Goal: Task Accomplishment & Management: Manage account settings

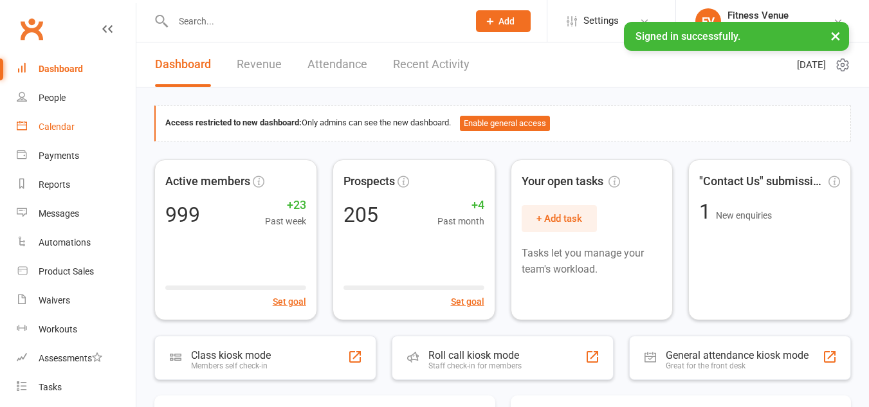
click at [59, 128] on div "Calendar" at bounding box center [57, 127] width 36 height 10
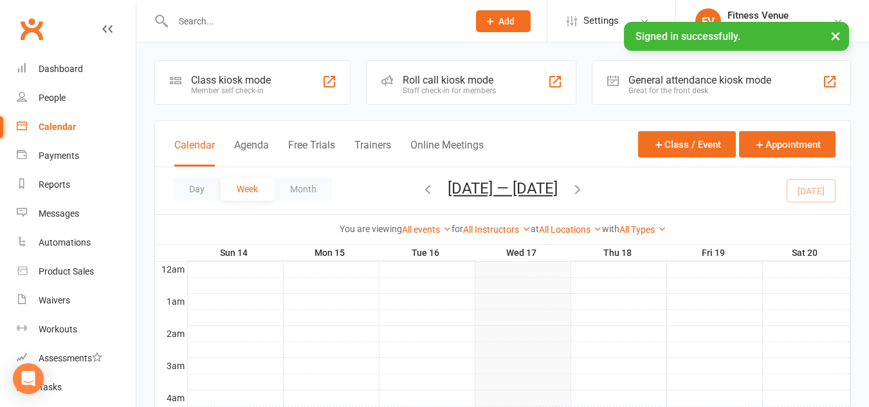
click at [687, 89] on div "Great for the front desk" at bounding box center [700, 90] width 143 height 9
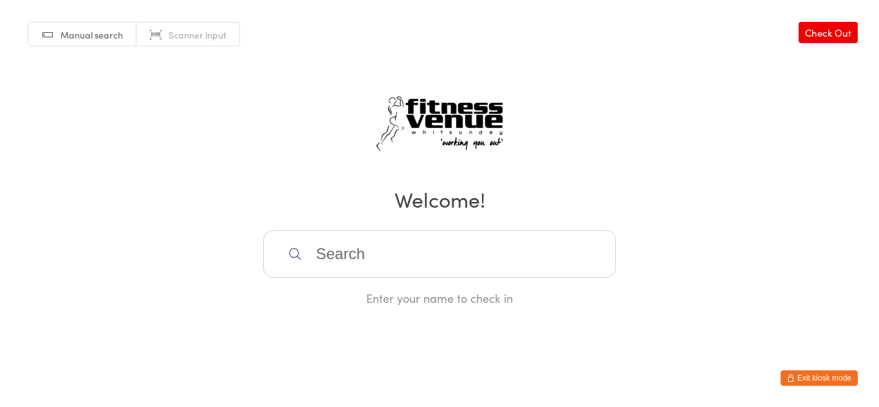
click at [86, 39] on span "Manual search" at bounding box center [91, 34] width 62 height 13
click at [808, 375] on button "Exit kiosk mode" at bounding box center [819, 378] width 77 height 15
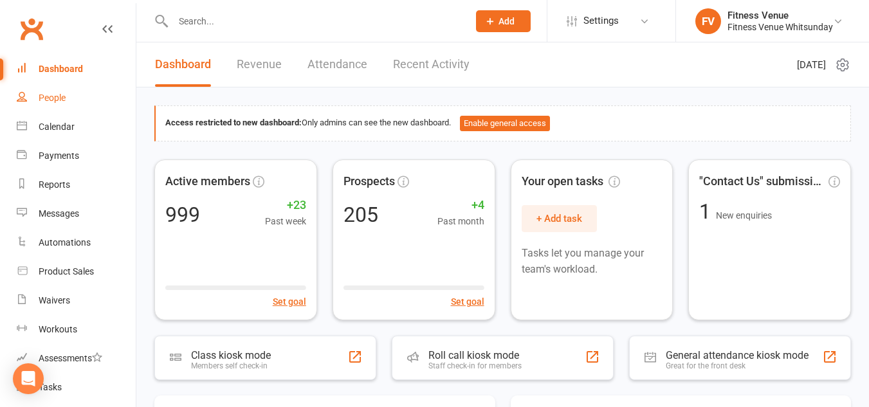
click at [66, 104] on link "People" at bounding box center [76, 98] width 119 height 29
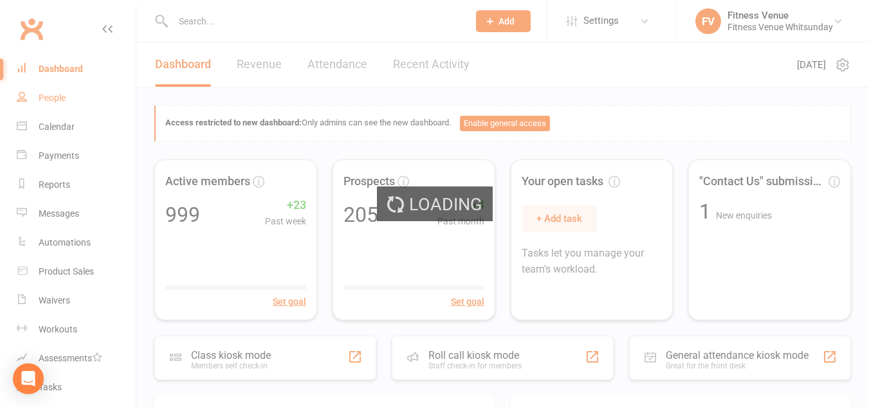
select select "100"
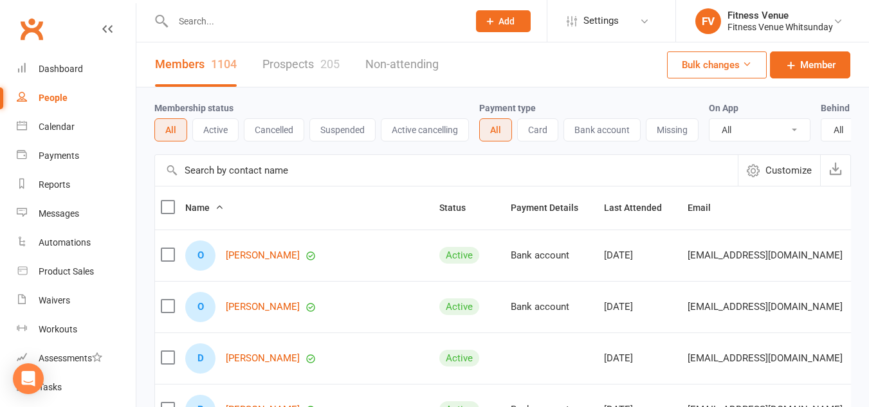
click at [221, 129] on button "Active" at bounding box center [215, 129] width 46 height 23
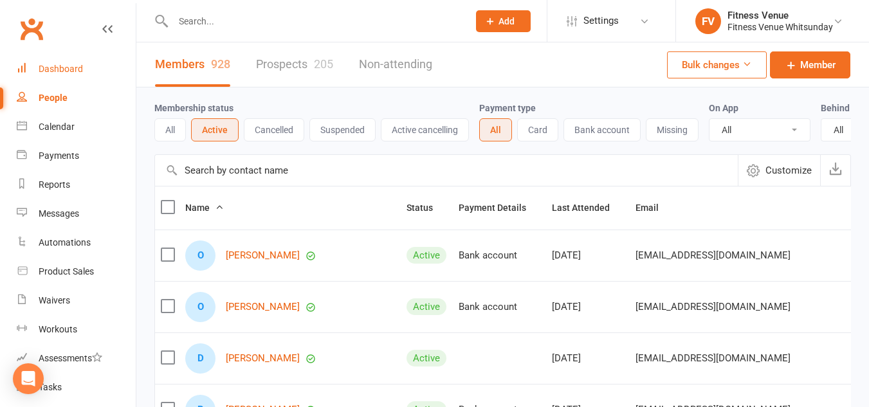
click at [69, 67] on div "Dashboard" at bounding box center [61, 69] width 44 height 10
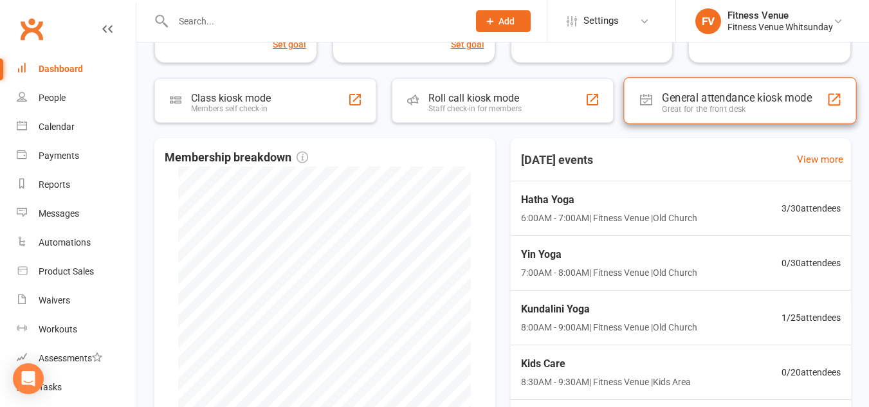
click at [697, 96] on div "General attendance kiosk mode" at bounding box center [737, 97] width 150 height 13
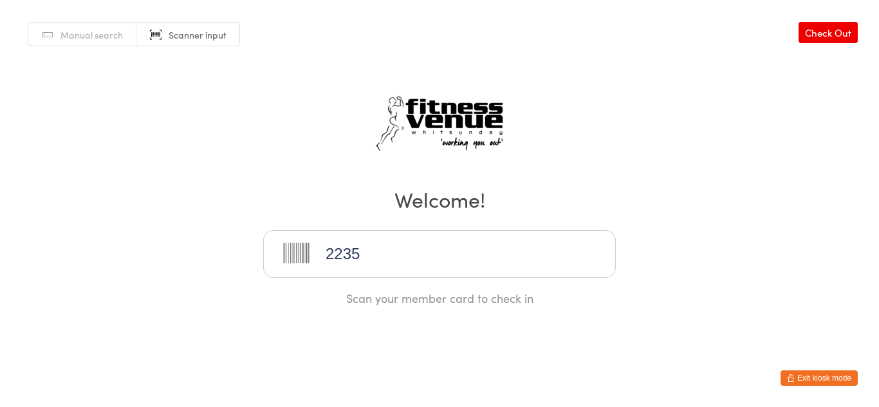
type input "22353"
click at [814, 374] on button "Exit kiosk mode" at bounding box center [819, 378] width 77 height 15
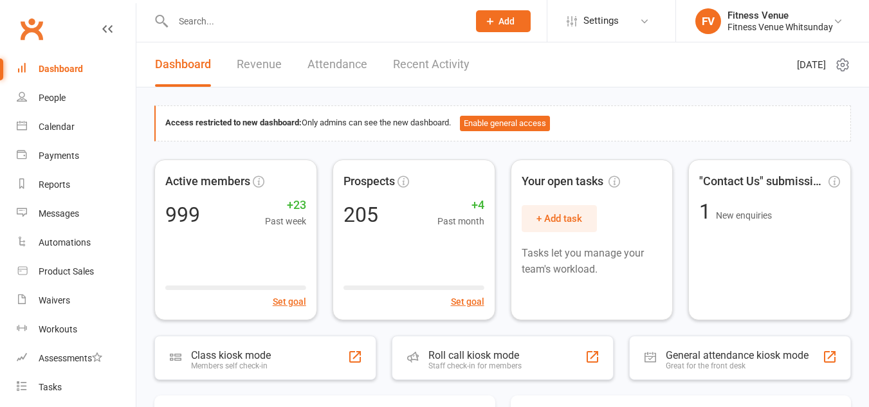
click at [251, 24] on input "text" at bounding box center [314, 21] width 290 height 18
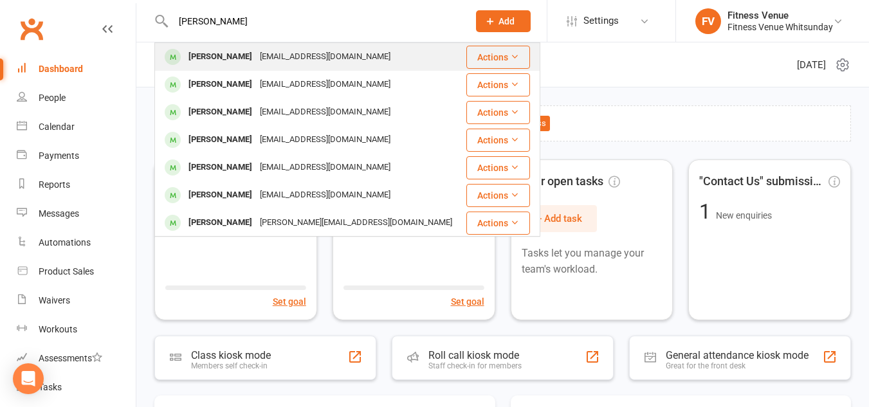
type input "caroline"
click at [234, 57] on div "Caroline Jagalla" at bounding box center [220, 57] width 71 height 19
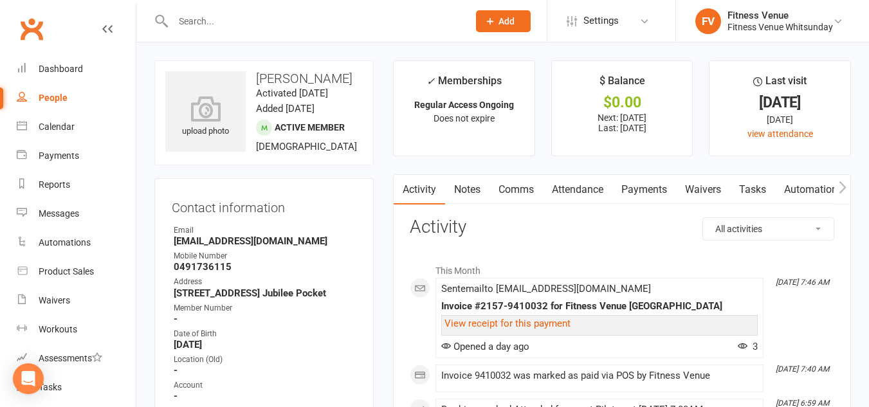
drag, startPoint x: 615, startPoint y: 192, endPoint x: 629, endPoint y: 190, distance: 14.2
click at [618, 191] on div "Activity Notes Comms Attendance Payments Waivers Tasks Automations Workouts Mob…" at bounding box center [772, 190] width 757 height 30
click at [633, 190] on link "Payments" at bounding box center [645, 190] width 64 height 30
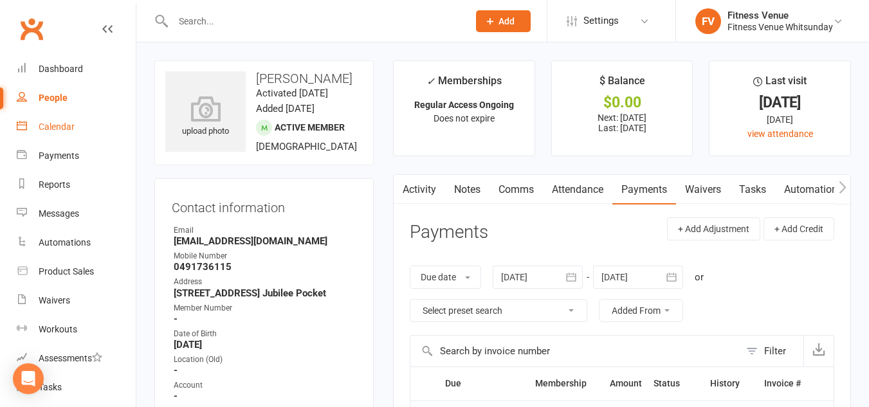
drag, startPoint x: 81, startPoint y: 126, endPoint x: 89, endPoint y: 126, distance: 8.4
click at [81, 126] on link "Calendar" at bounding box center [76, 127] width 119 height 29
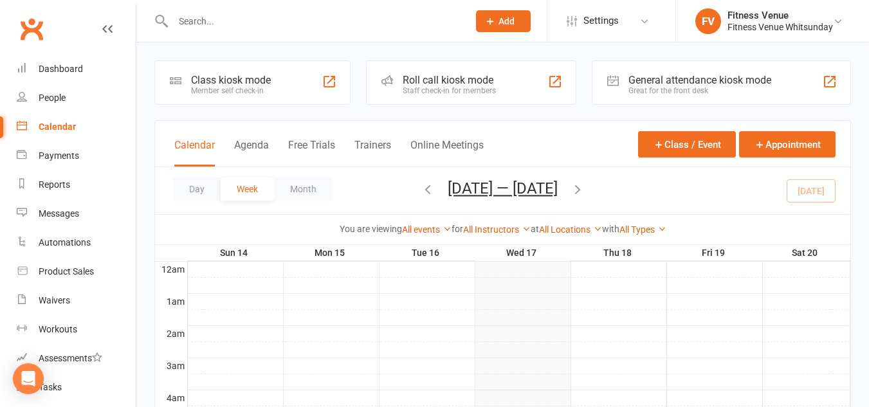
click at [653, 80] on div "General attendance kiosk mode" at bounding box center [700, 80] width 143 height 12
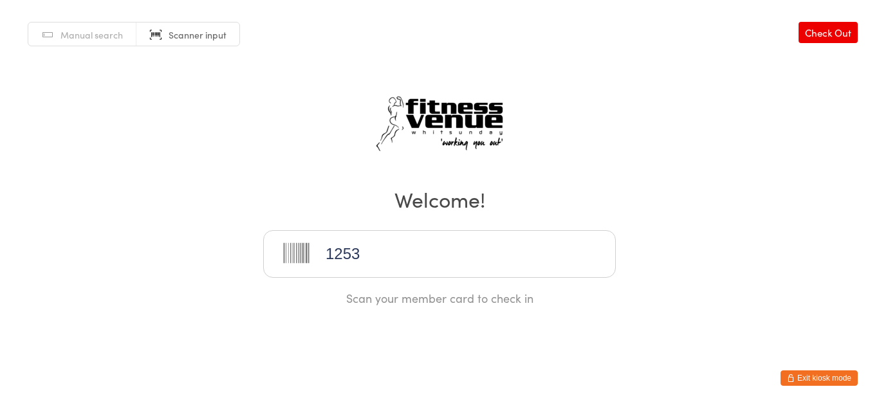
type input "12539"
click at [812, 376] on button "Exit kiosk mode" at bounding box center [819, 378] width 77 height 15
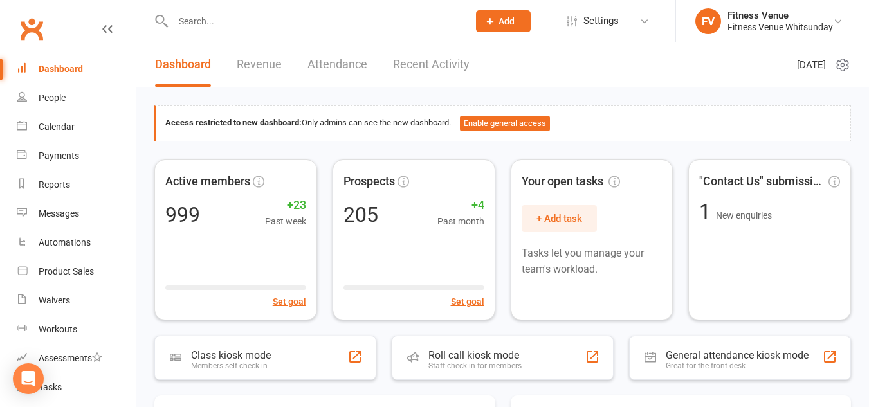
click at [252, 20] on input "text" at bounding box center [314, 21] width 290 height 18
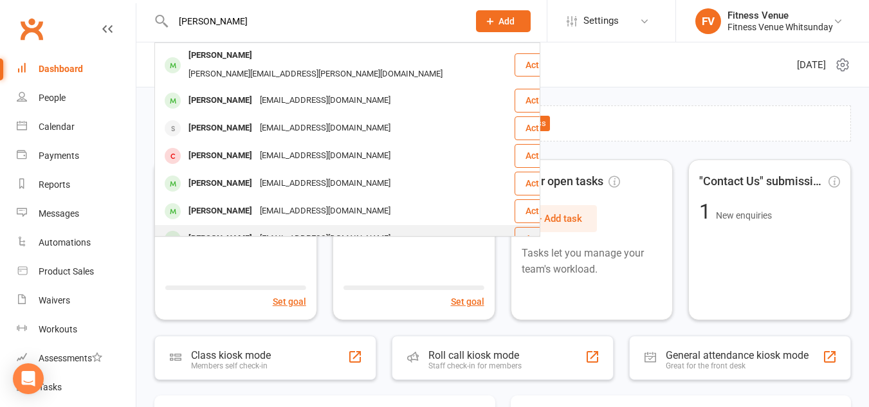
type input "jessica"
click at [253, 230] on div "Jessica Uruakpa" at bounding box center [220, 239] width 71 height 19
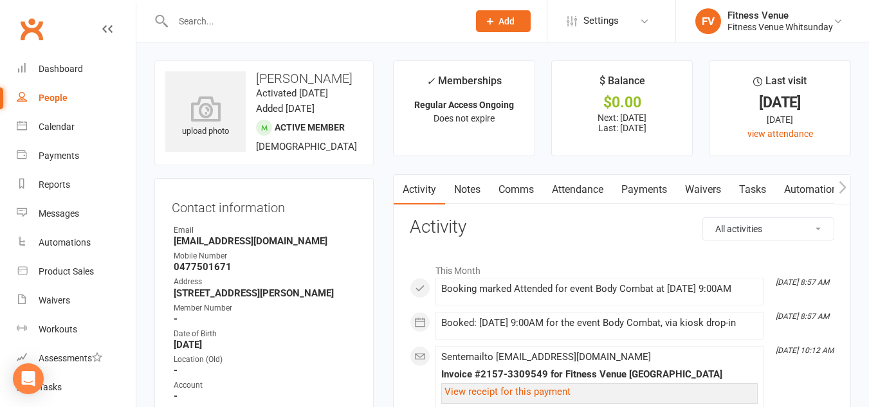
click at [634, 189] on link "Payments" at bounding box center [645, 190] width 64 height 30
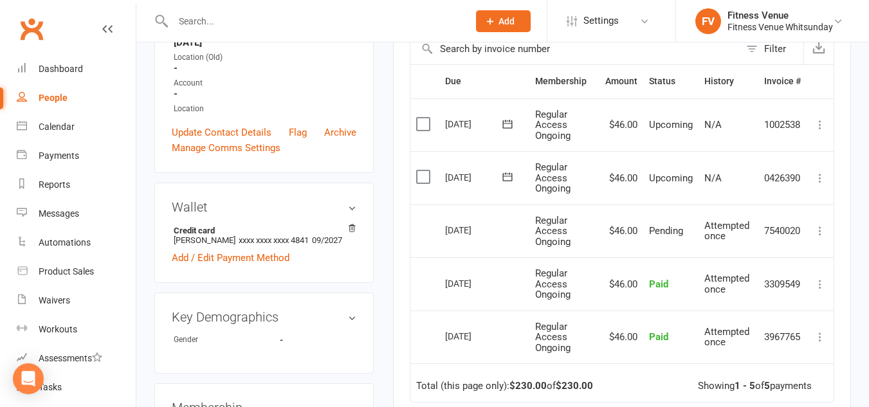
scroll to position [322, 0]
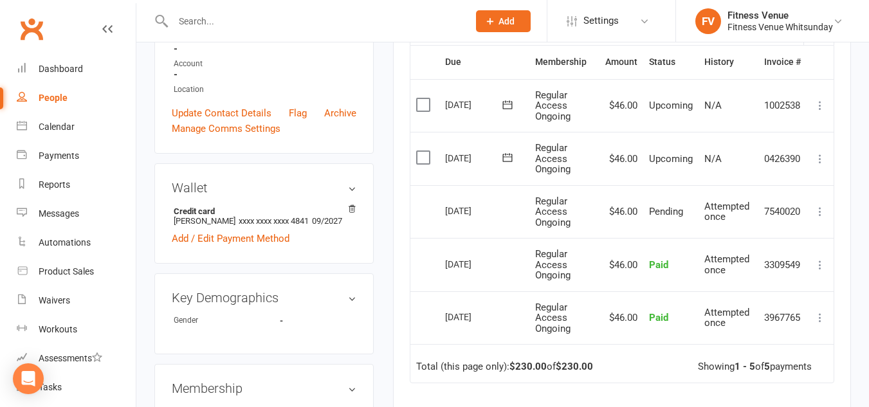
click at [398, 225] on div "Activity Notes Comms Attendance Payments Waivers Tasks Automations Workouts Mob…" at bounding box center [622, 211] width 458 height 716
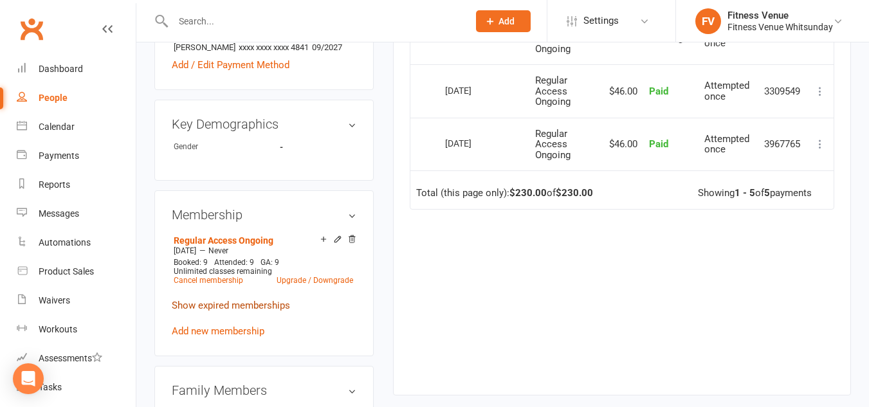
scroll to position [515, 0]
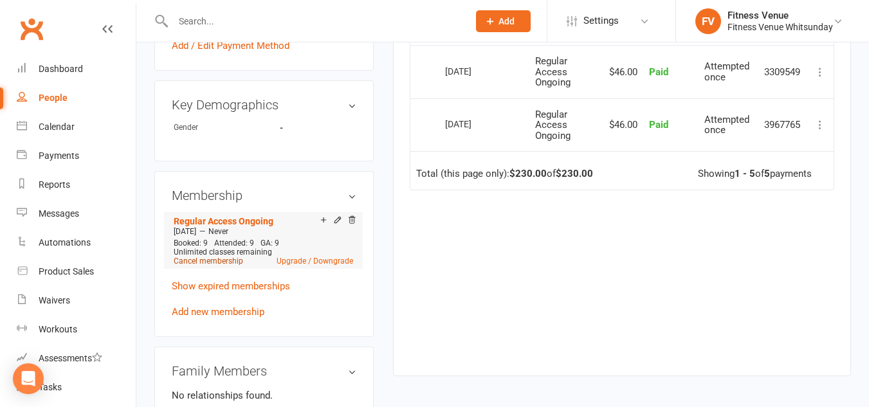
click at [210, 266] on link "Cancel membership" at bounding box center [209, 261] width 70 height 9
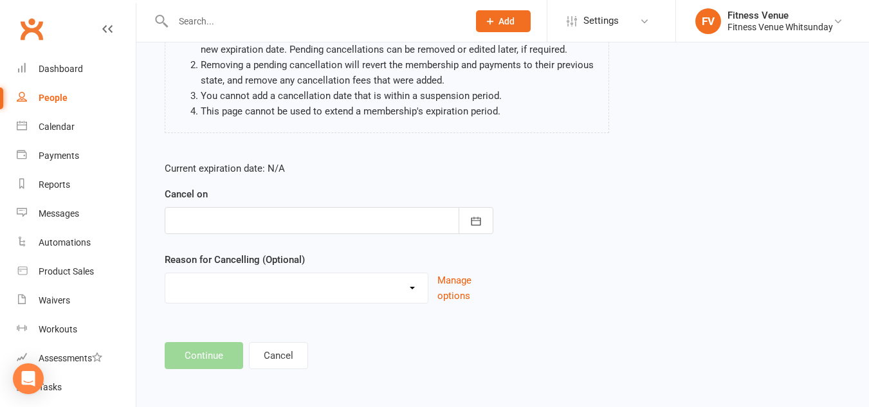
scroll to position [149, 0]
click at [474, 216] on icon "button" at bounding box center [476, 220] width 10 height 8
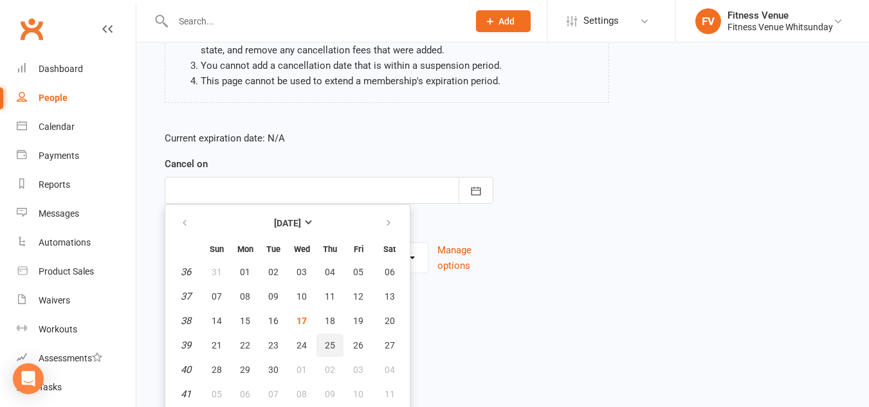
click at [326, 344] on span "25" at bounding box center [330, 345] width 10 height 10
type input "25 Sep 2025"
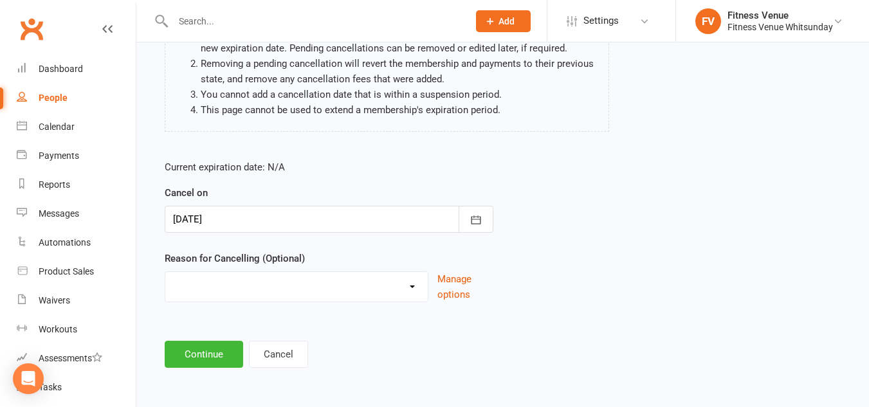
scroll to position [149, 0]
click at [288, 292] on select "Email request Excessive defaults Holiday Injury Leaving town Other reason" at bounding box center [296, 285] width 263 height 26
select select "4"
click at [165, 272] on select "Email request Excessive defaults Holiday Injury Leaving town Other reason" at bounding box center [296, 285] width 263 height 26
click at [216, 346] on button "Continue" at bounding box center [204, 354] width 79 height 27
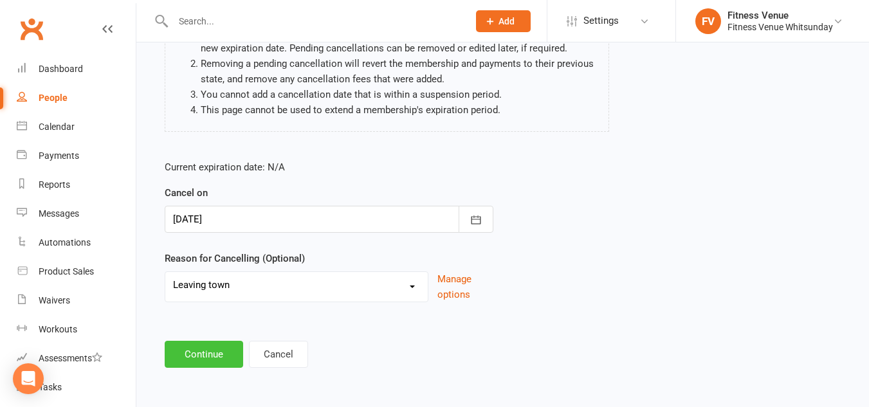
scroll to position [0, 0]
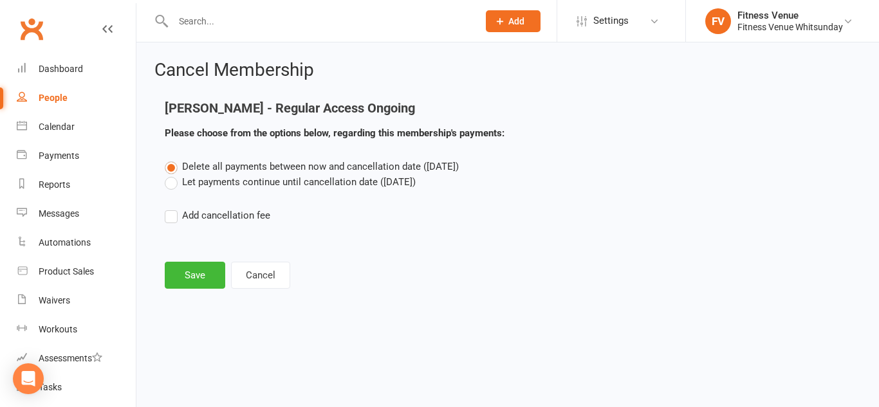
click at [225, 182] on label "Let payments continue until cancellation date (Sep 25, 2025)" at bounding box center [290, 181] width 251 height 15
click at [173, 174] on input "Let payments continue until cancellation date (Sep 25, 2025)" at bounding box center [169, 174] width 8 height 0
click at [190, 270] on button "Save" at bounding box center [195, 275] width 60 height 27
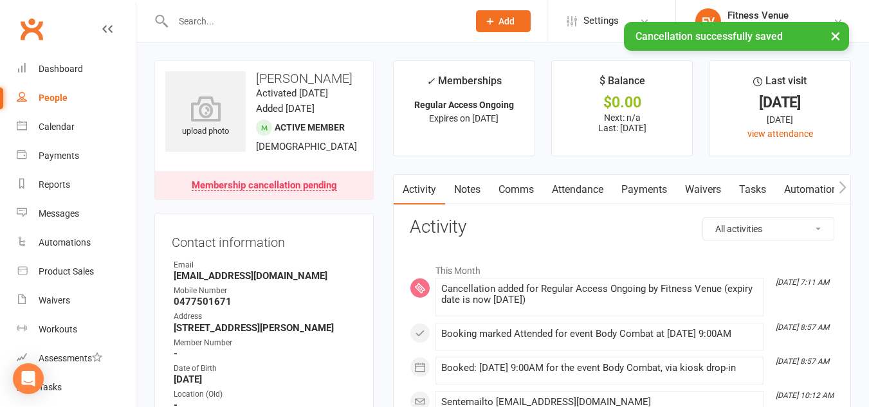
click at [649, 184] on link "Payments" at bounding box center [645, 190] width 64 height 30
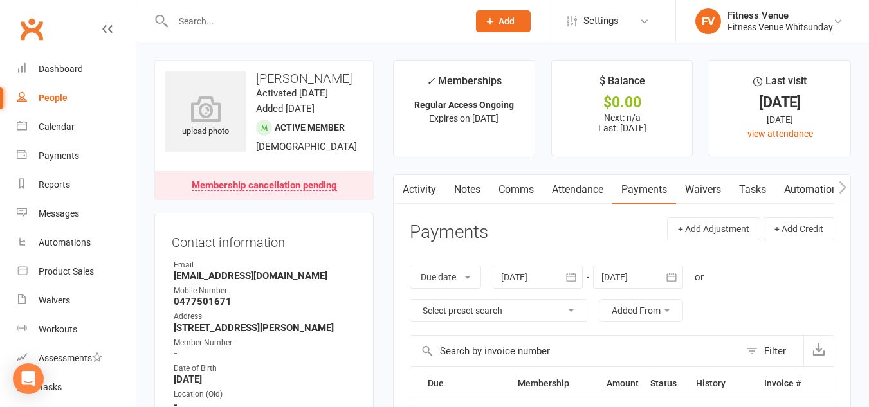
click at [345, 5] on div at bounding box center [306, 21] width 305 height 42
click at [344, 18] on input "text" at bounding box center [314, 21] width 290 height 18
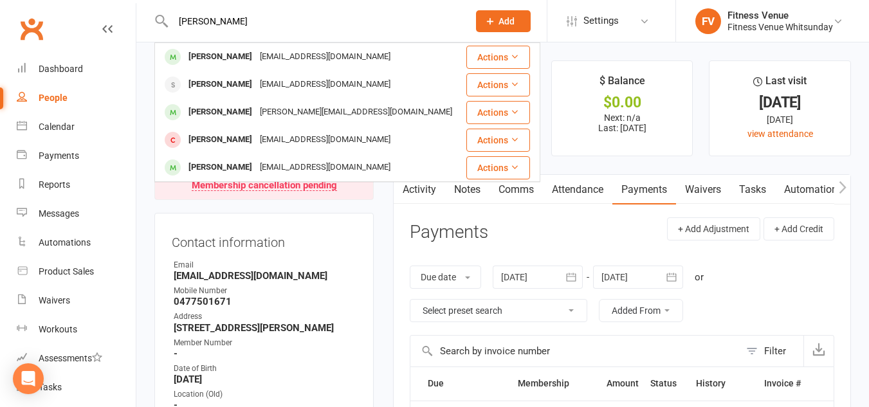
click at [223, 19] on input "vikki" at bounding box center [314, 21] width 290 height 18
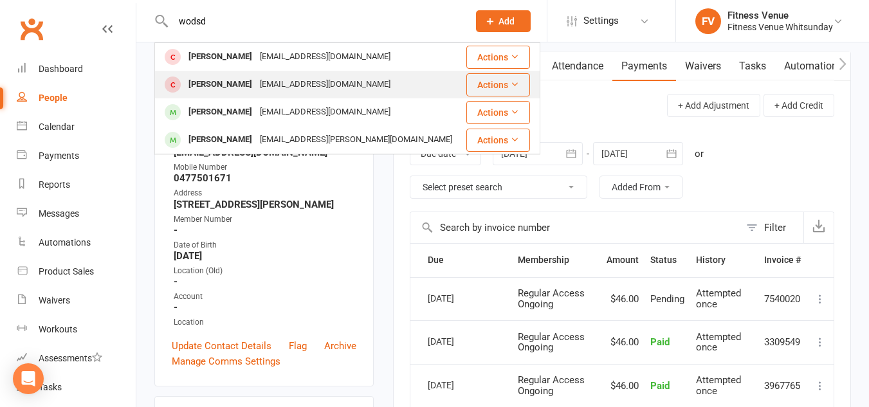
scroll to position [129, 0]
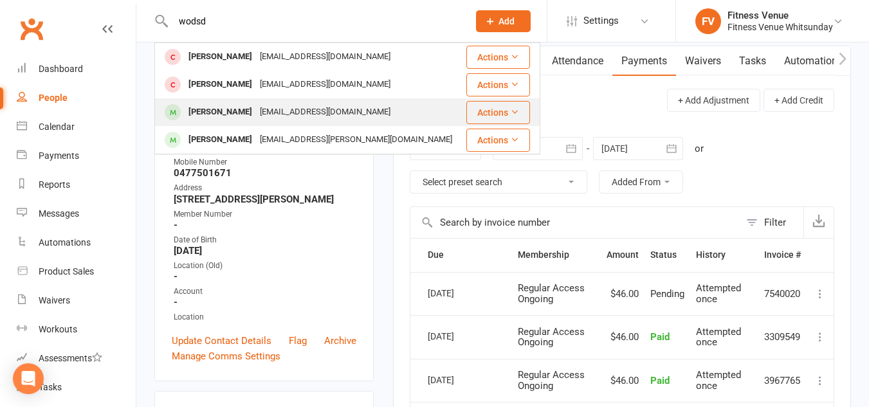
type input "wodsd"
click at [268, 111] on div "wodsonrogershirley@gmail.com" at bounding box center [325, 112] width 138 height 19
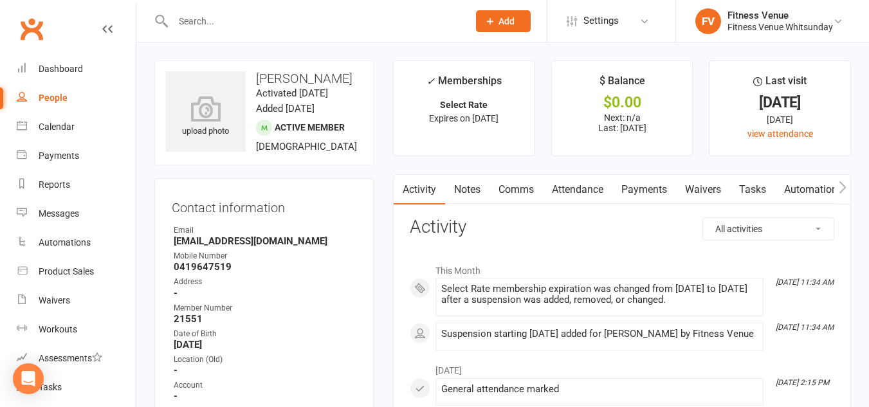
click at [627, 234] on h3 "Activity" at bounding box center [622, 228] width 425 height 20
click at [64, 120] on link "Calendar" at bounding box center [76, 127] width 119 height 29
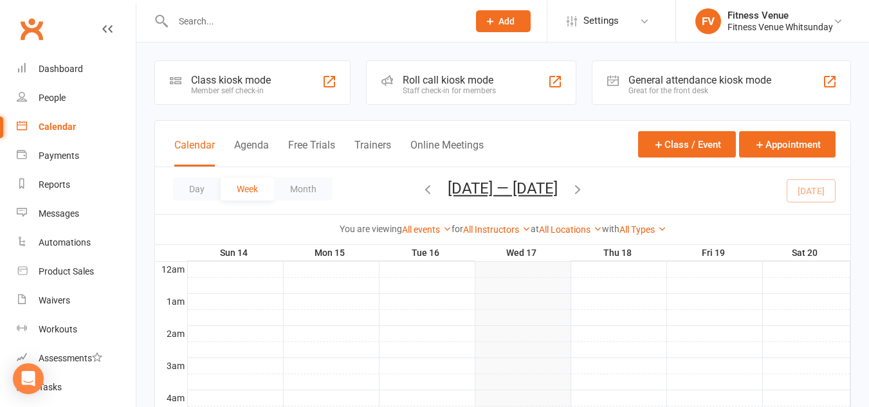
click at [711, 75] on div "General attendance kiosk mode" at bounding box center [700, 80] width 143 height 12
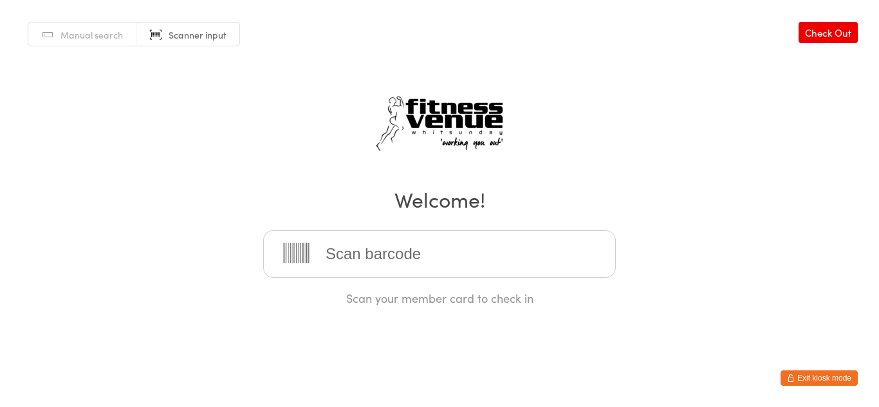
click at [821, 378] on button "Exit kiosk mode" at bounding box center [819, 378] width 77 height 15
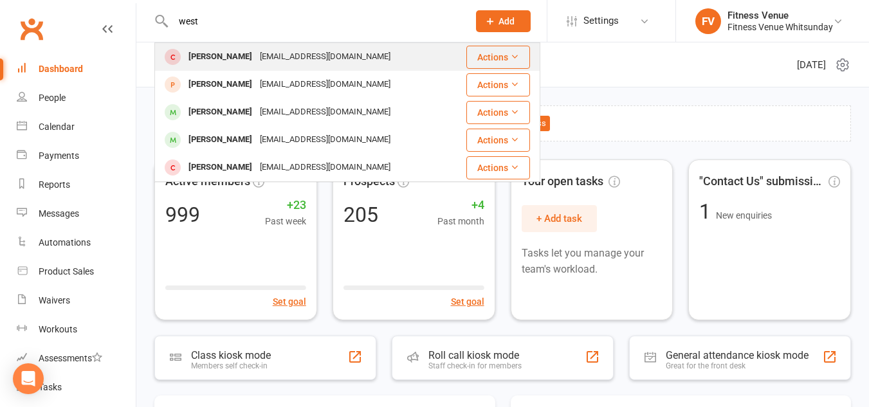
type input "west"
click at [256, 52] on div "[EMAIL_ADDRESS][DOMAIN_NAME]" at bounding box center [325, 57] width 138 height 19
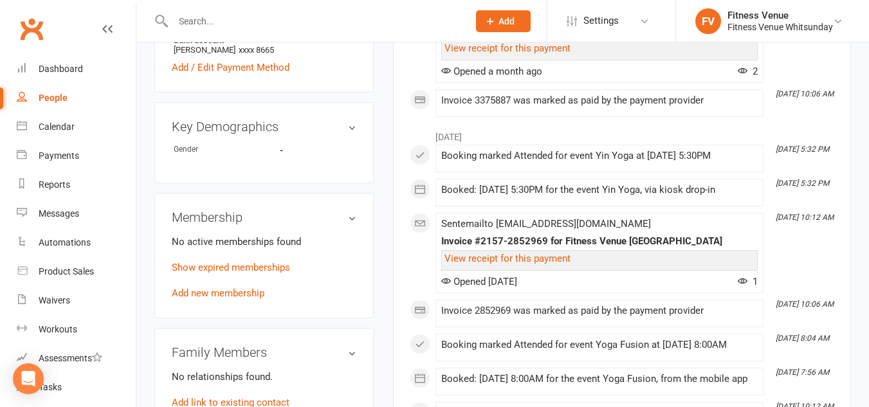
scroll to position [515, 0]
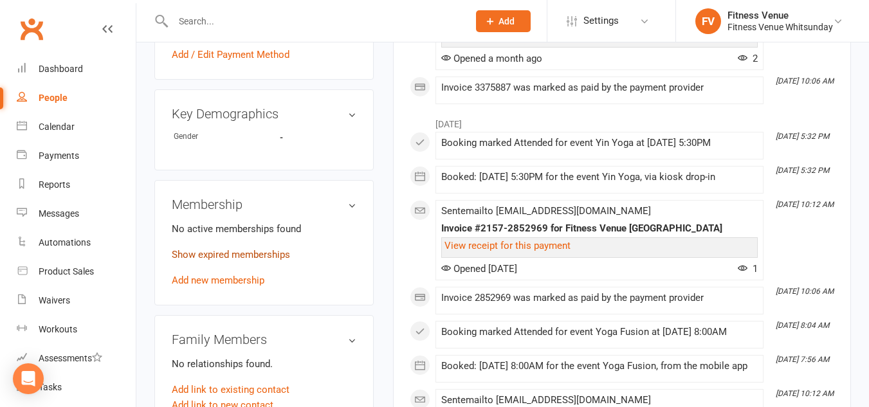
click at [230, 252] on link "Show expired memberships" at bounding box center [231, 255] width 118 height 12
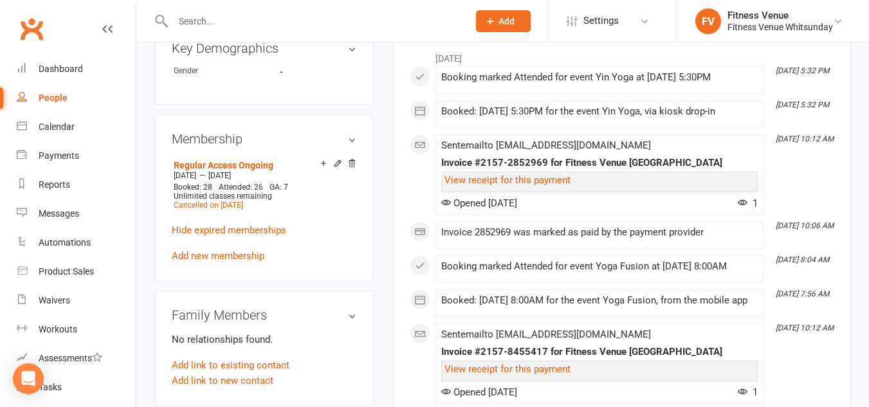
scroll to position [579, 0]
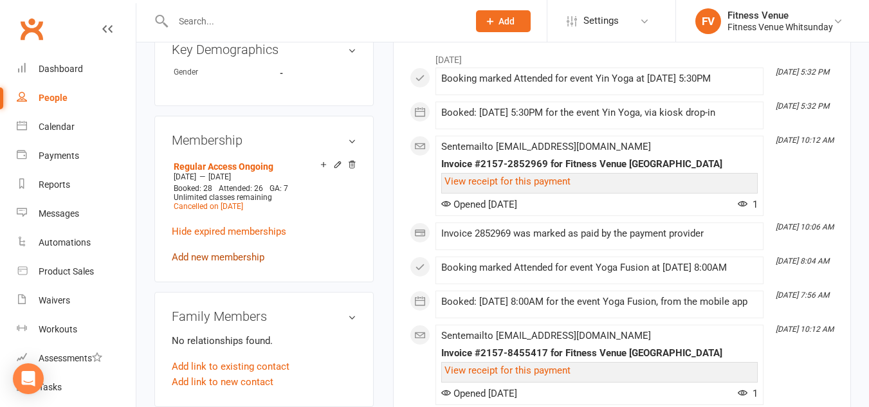
click at [224, 257] on link "Add new membership" at bounding box center [218, 258] width 93 height 12
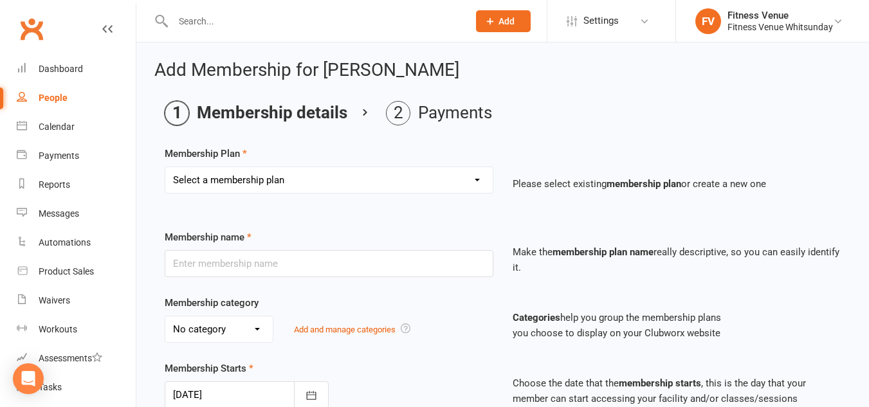
click at [304, 187] on select "Select a membership plan Create new Membership Plan Regular Access Ongoing Regu…" at bounding box center [329, 180] width 328 height 26
select select "1"
click at [165, 167] on select "Select a membership plan Create new Membership Plan Regular Access Ongoing Regu…" at bounding box center [329, 180] width 328 height 26
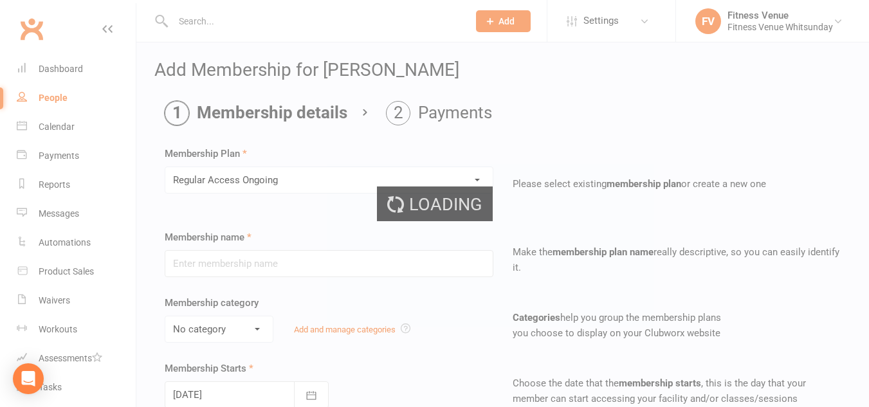
type input "Regular Access Ongoing"
select select "1"
type input "0"
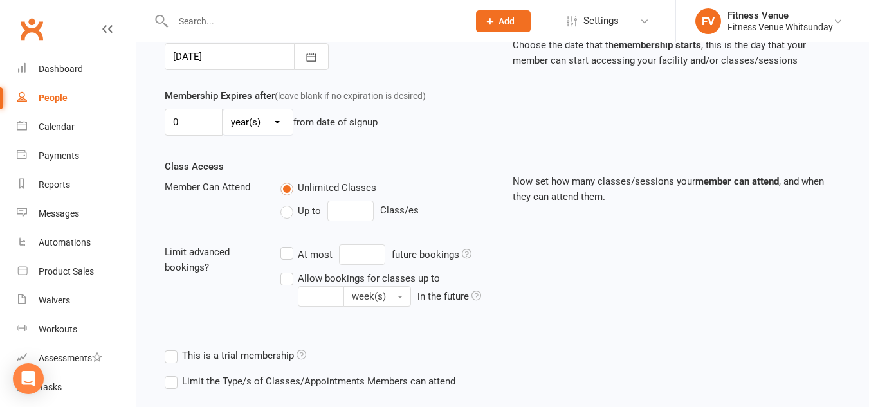
scroll to position [411, 0]
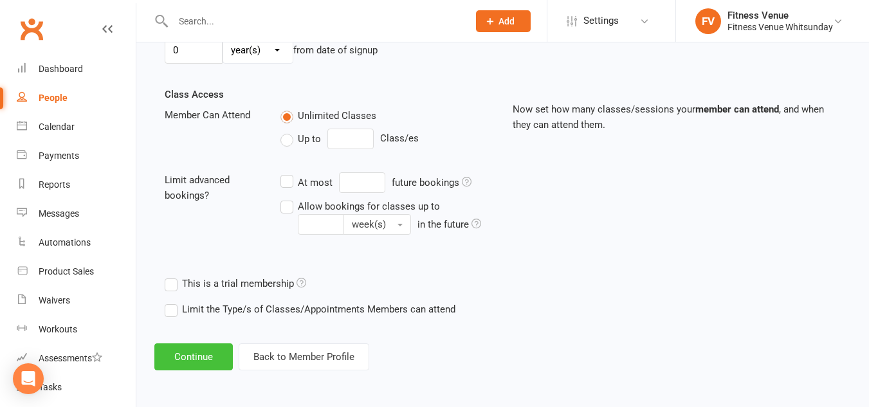
click at [192, 354] on button "Continue" at bounding box center [193, 357] width 79 height 27
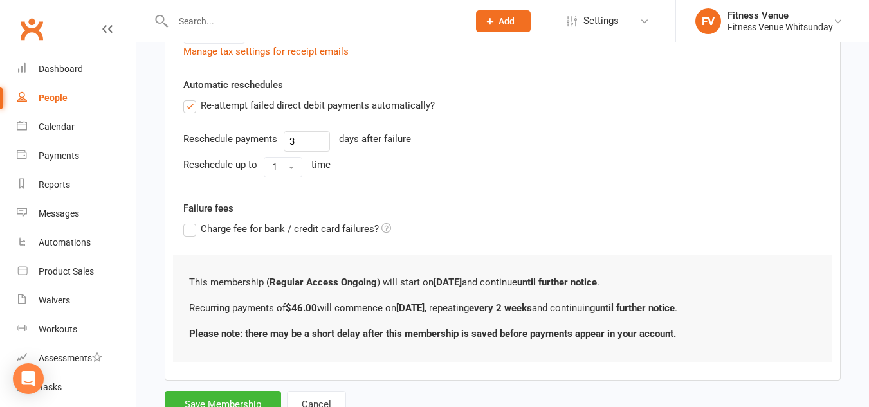
scroll to position [515, 0]
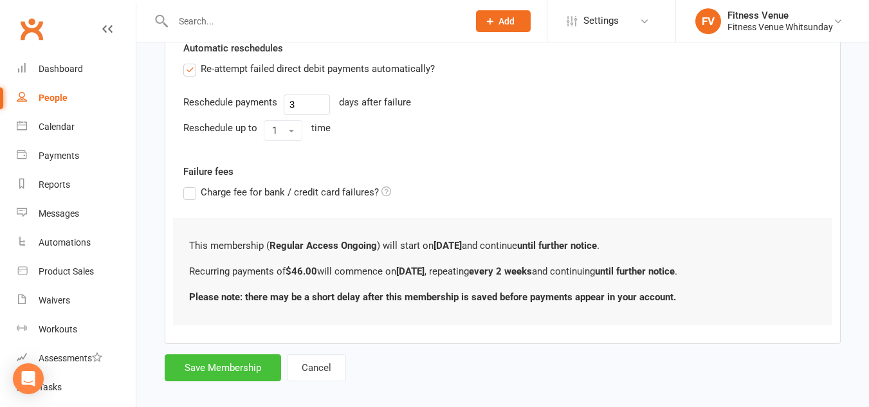
click at [230, 365] on button "Save Membership" at bounding box center [223, 368] width 116 height 27
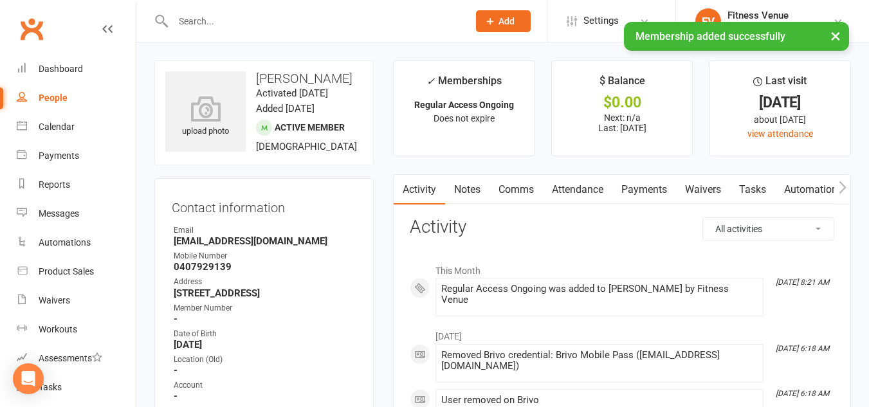
click at [236, 240] on strong "[EMAIL_ADDRESS][DOMAIN_NAME]" at bounding box center [265, 242] width 183 height 12
copy render-form-field "[EMAIL_ADDRESS][DOMAIN_NAME]"
click at [848, 189] on button "button" at bounding box center [843, 189] width 16 height 29
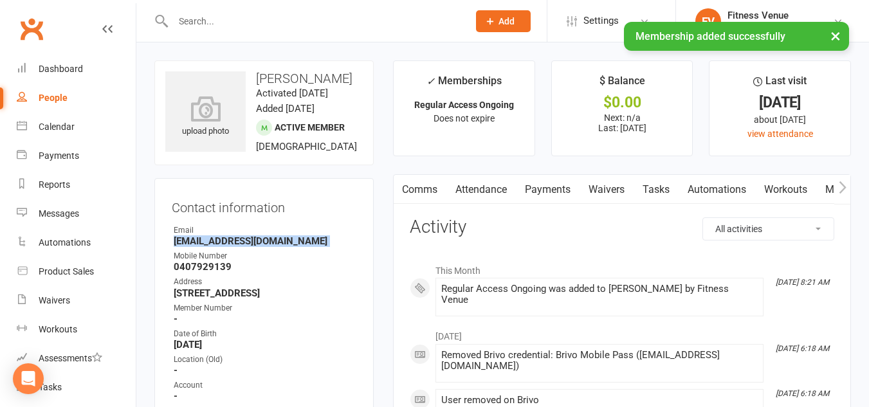
click at [847, 189] on button "button" at bounding box center [843, 189] width 16 height 29
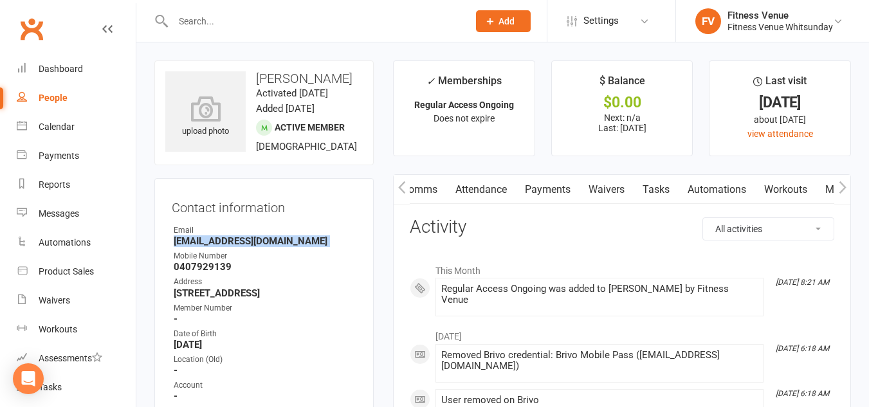
click at [847, 189] on button "button" at bounding box center [843, 189] width 16 height 29
click at [807, 190] on link "Access Control" at bounding box center [833, 190] width 86 height 30
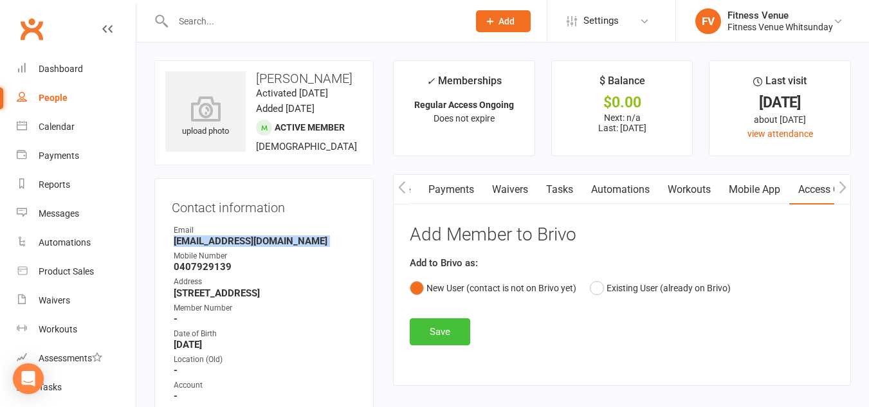
click at [460, 326] on button "Save" at bounding box center [440, 332] width 60 height 27
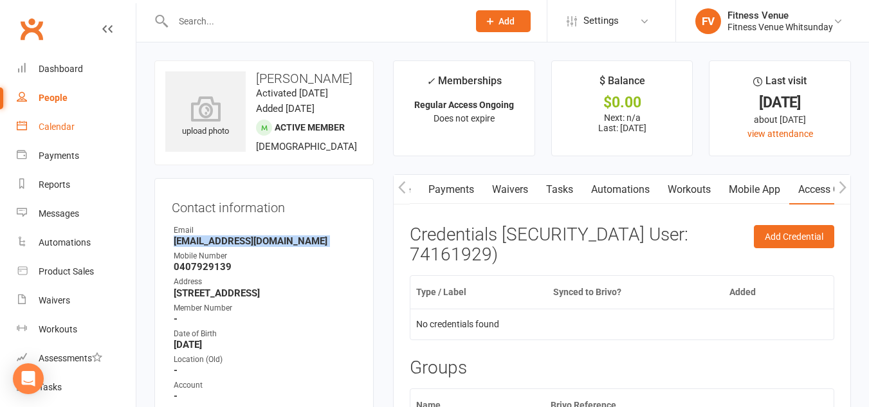
drag, startPoint x: 43, startPoint y: 121, endPoint x: 93, endPoint y: 127, distance: 50.5
click at [43, 121] on link "Calendar" at bounding box center [76, 127] width 119 height 29
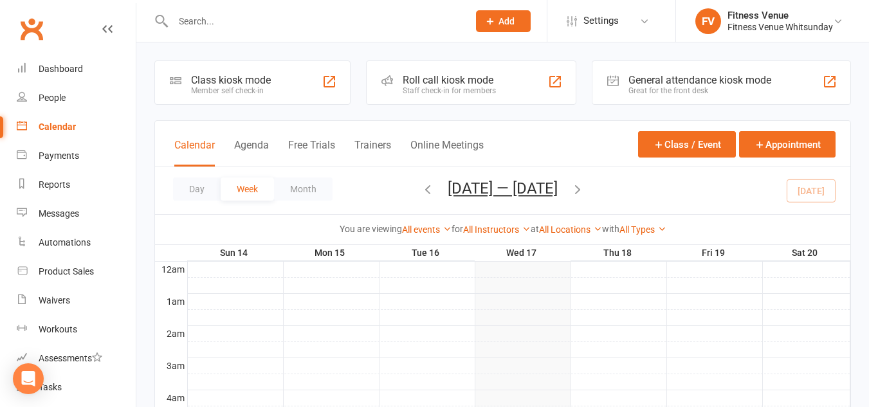
click at [663, 77] on div "General attendance kiosk mode" at bounding box center [700, 80] width 143 height 12
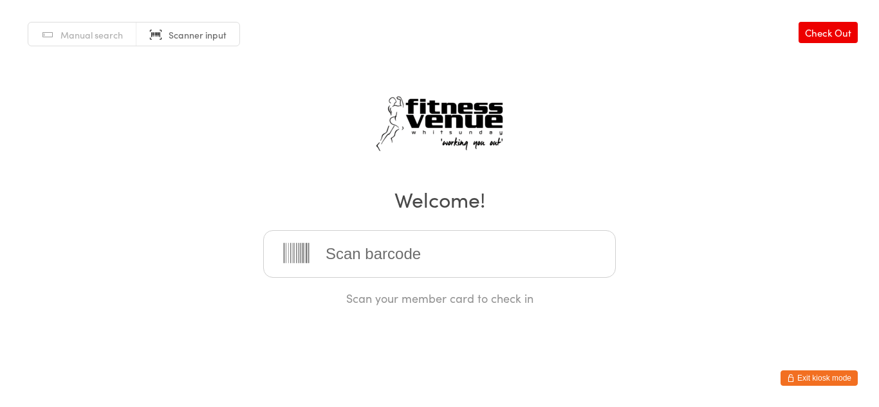
click at [382, 251] on input "search" at bounding box center [439, 254] width 353 height 48
type input "22247"
click at [804, 373] on button "Exit kiosk mode" at bounding box center [819, 378] width 77 height 15
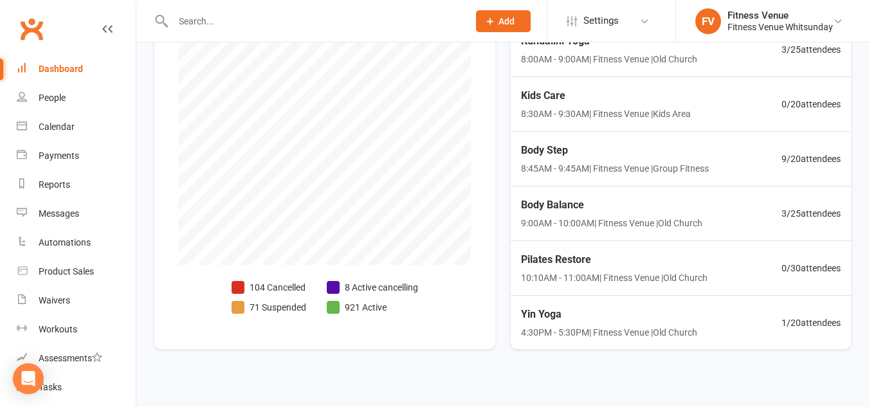
scroll to position [426, 0]
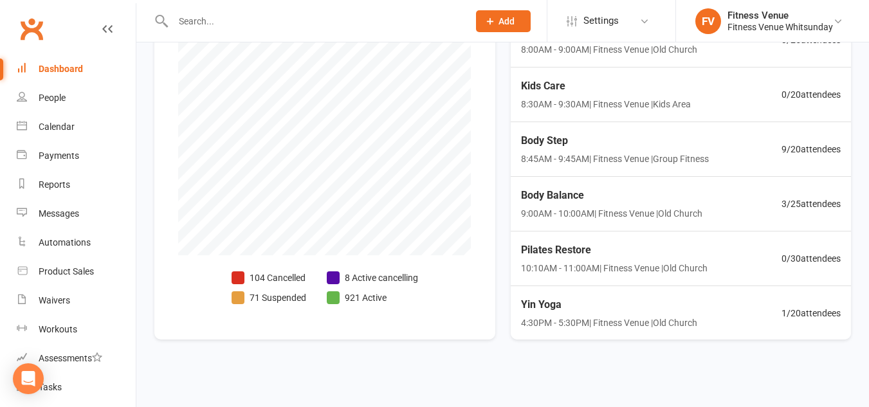
click at [257, 294] on li "71 Suspended" at bounding box center [269, 298] width 75 height 14
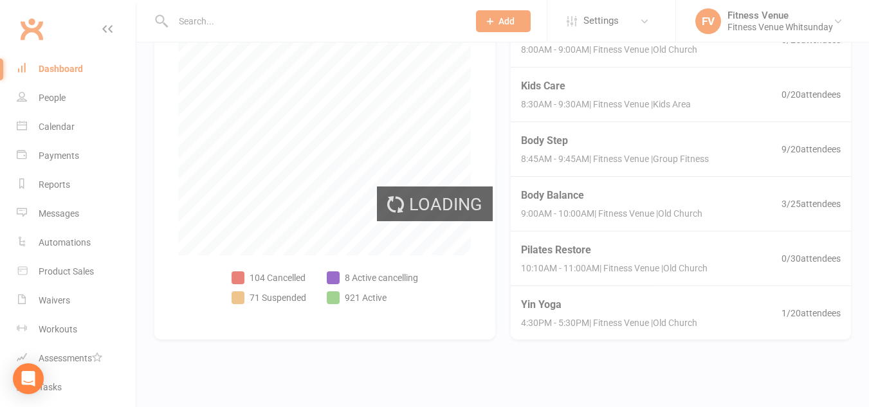
select select "100"
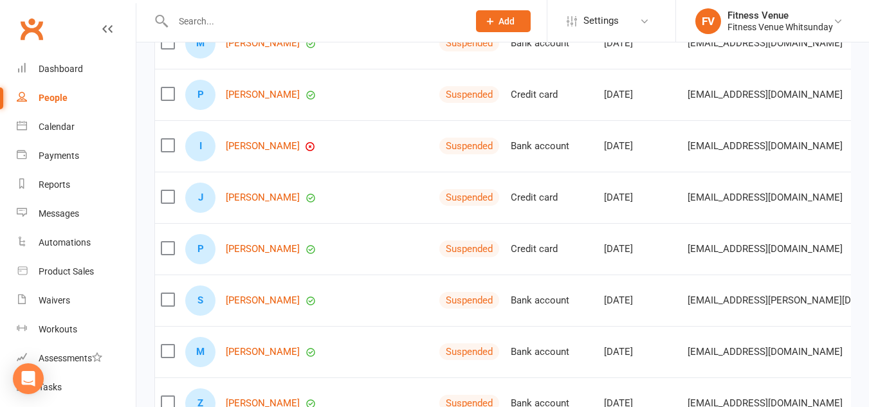
scroll to position [1416, 0]
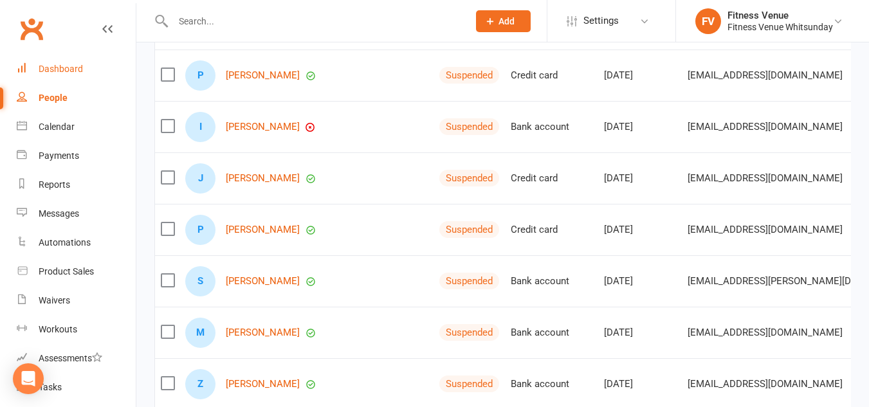
click at [79, 64] on div "Dashboard" at bounding box center [61, 69] width 44 height 10
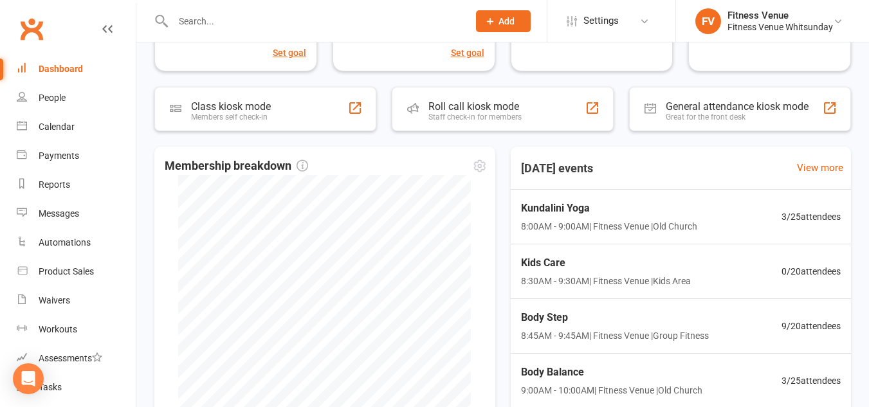
scroll to position [257, 0]
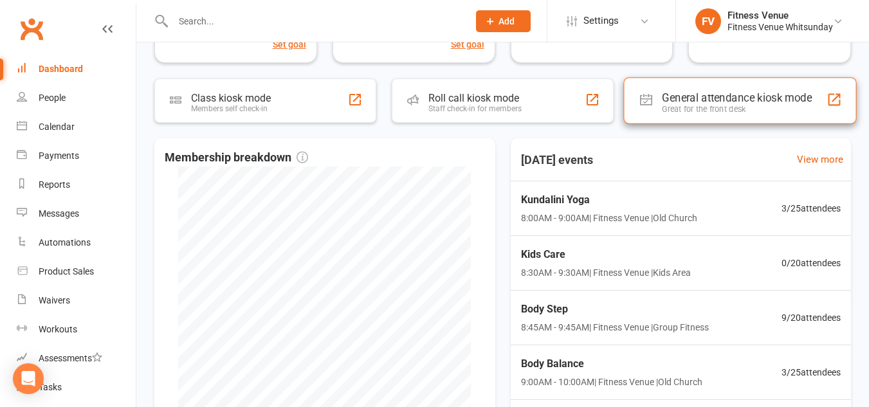
click at [717, 96] on div "General attendance kiosk mode" at bounding box center [737, 97] width 150 height 13
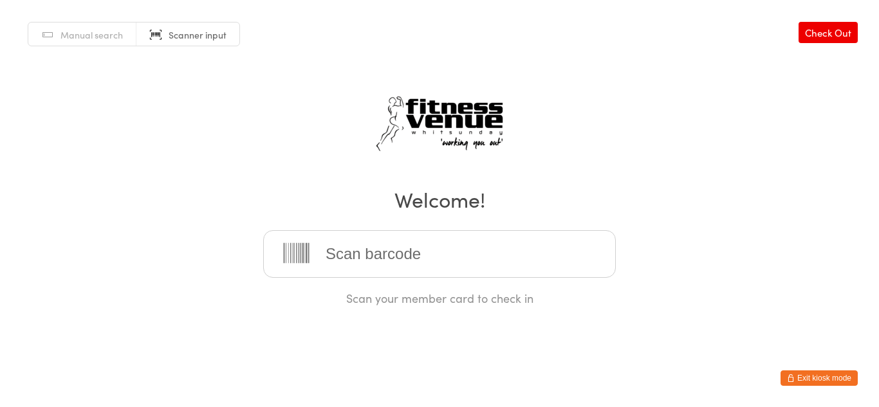
click at [362, 262] on input "search" at bounding box center [439, 254] width 353 height 48
click at [340, 257] on input "search" at bounding box center [439, 254] width 353 height 48
type input "21532"
click at [817, 378] on button "Exit kiosk mode" at bounding box center [819, 378] width 77 height 15
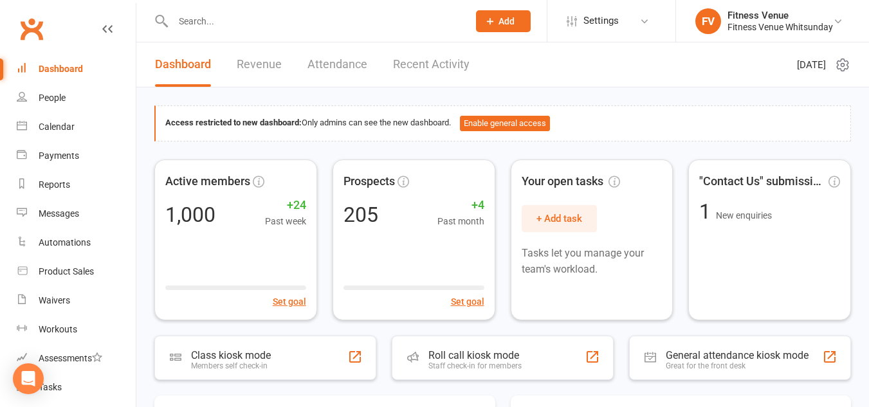
click at [214, 19] on input "text" at bounding box center [314, 21] width 290 height 18
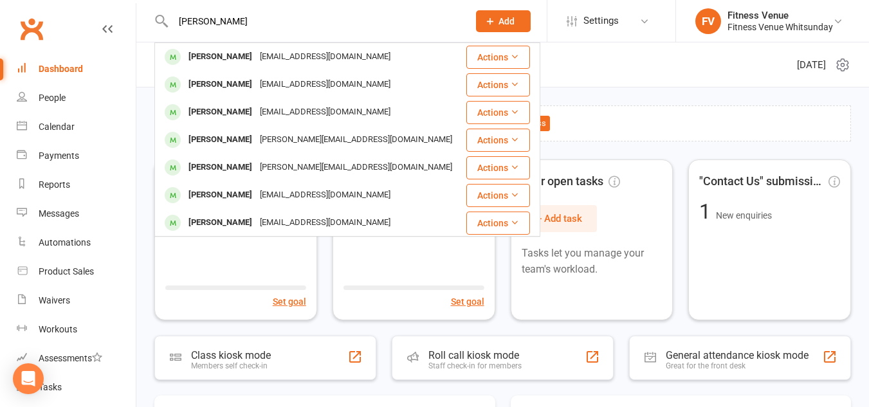
click at [243, 25] on input "[PERSON_NAME]" at bounding box center [314, 21] width 290 height 18
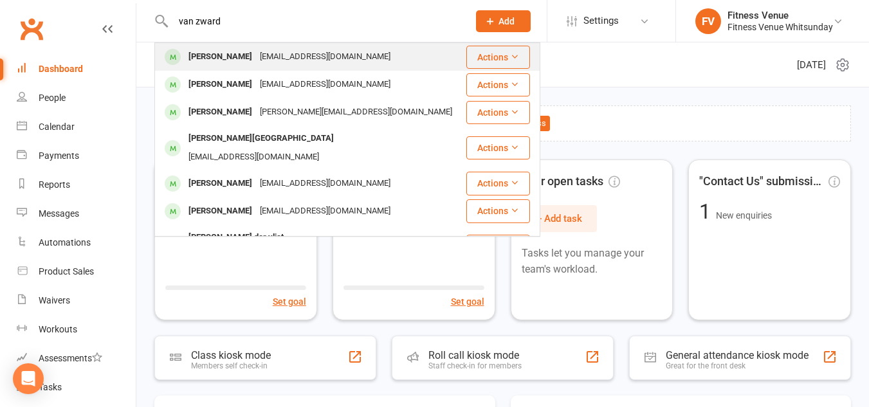
type input "van zward"
click at [246, 59] on div "[PERSON_NAME]" at bounding box center [220, 57] width 71 height 19
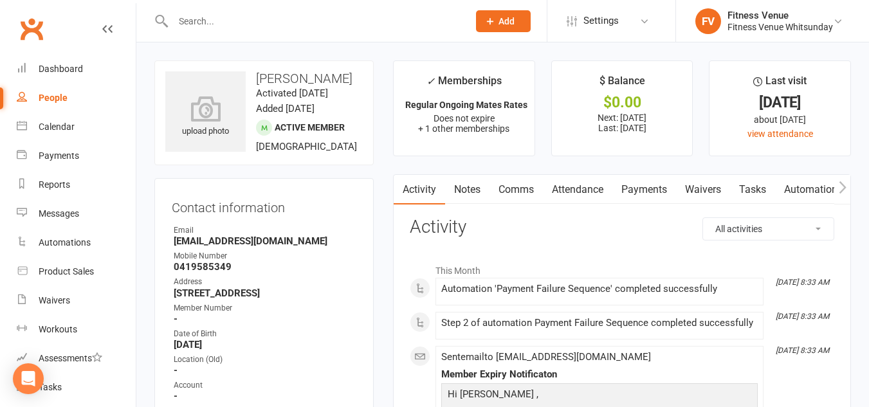
click at [638, 187] on link "Payments" at bounding box center [645, 190] width 64 height 30
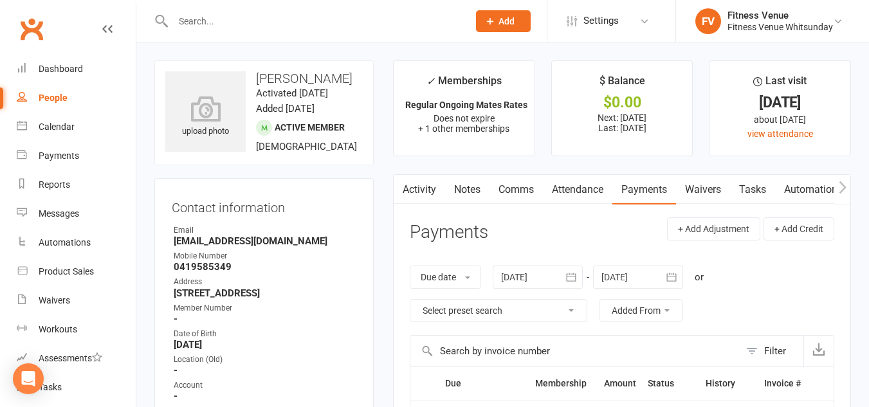
click at [283, 79] on h3 "Michel Van der Zwaard" at bounding box center [264, 78] width 198 height 14
copy h3 "Michel Van der Zwaard"
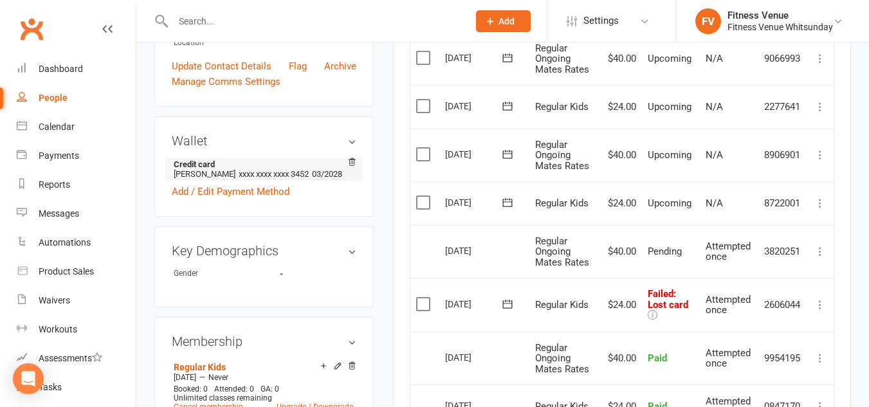
scroll to position [386, 0]
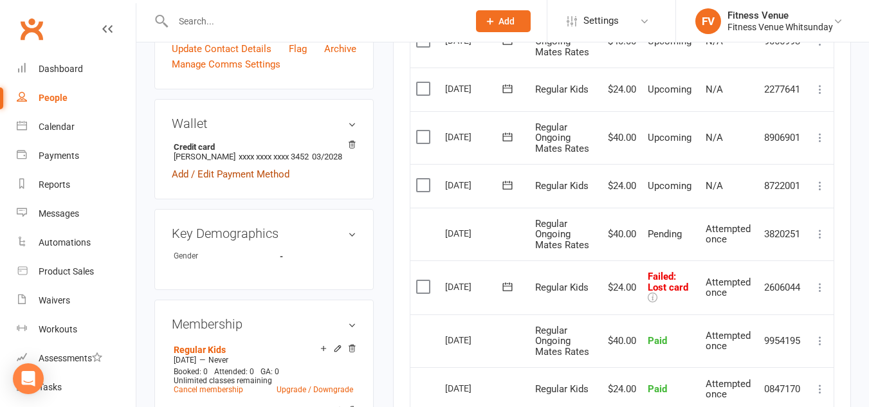
click at [265, 182] on link "Add / Edit Payment Method" at bounding box center [231, 174] width 118 height 15
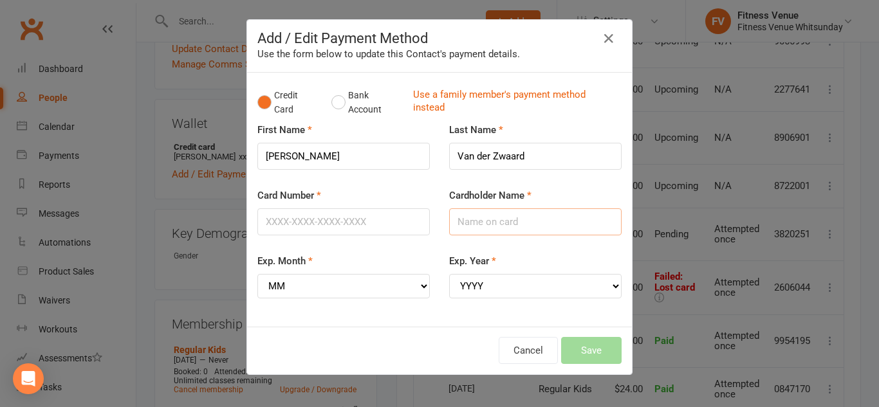
click at [487, 222] on input "Cardholder Name" at bounding box center [535, 222] width 172 height 27
paste input "Michel Van der Zwaard"
type input "Michel Van der Zwaard"
click at [337, 228] on input "Card Number" at bounding box center [343, 222] width 172 height 27
type input "4564621039362846"
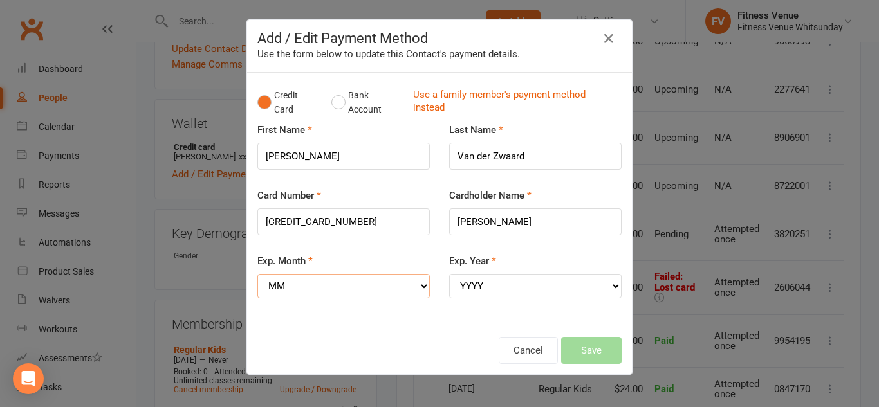
click at [288, 280] on select "MM 01 02 03 04 05 06 07 08 09 10 11 12" at bounding box center [343, 286] width 172 height 24
select select "07"
click at [257, 274] on select "MM 01 02 03 04 05 06 07 08 09 10 11 12" at bounding box center [343, 286] width 172 height 24
click at [481, 283] on select "YYYY 2025 2026 2027 2028 2029 2030 2031 2032 2033 2034" at bounding box center [535, 286] width 172 height 24
select select "2027"
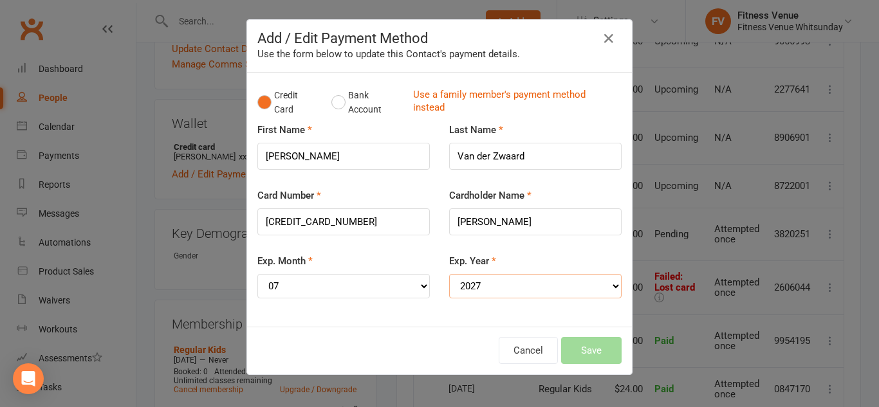
click at [449, 274] on select "YYYY 2025 2026 2027 2028 2029 2030 2031 2032 2033 2034" at bounding box center [535, 286] width 172 height 24
click at [588, 348] on button "Save" at bounding box center [591, 350] width 60 height 27
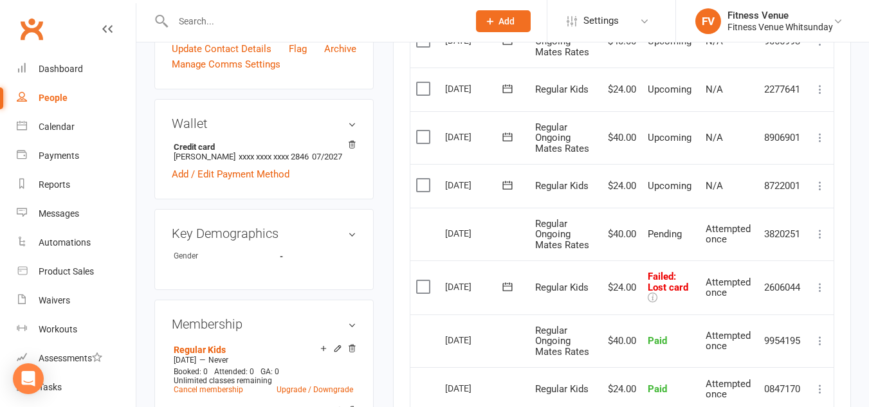
click at [507, 285] on icon at bounding box center [507, 287] width 13 height 13
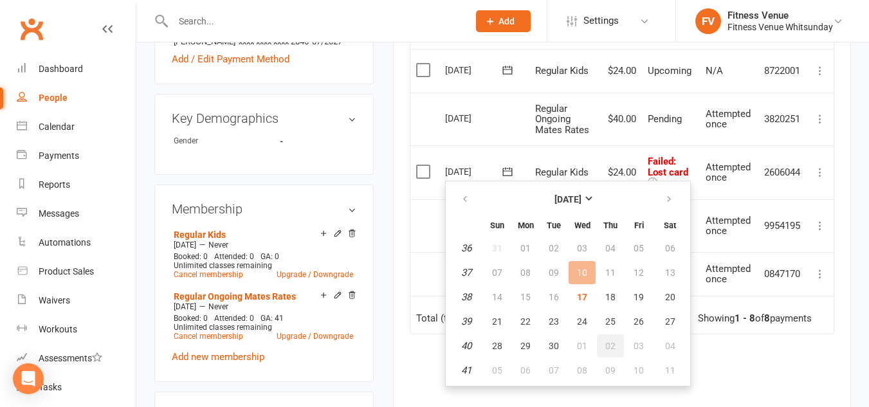
scroll to position [515, 0]
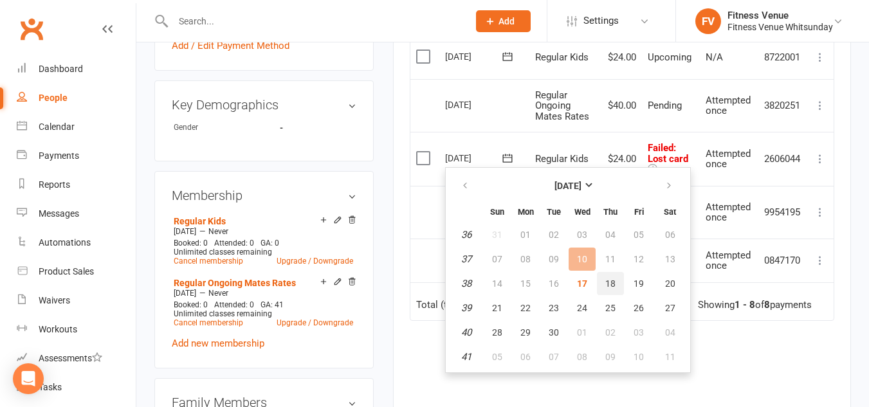
click at [608, 284] on span "18" at bounding box center [611, 284] width 10 height 10
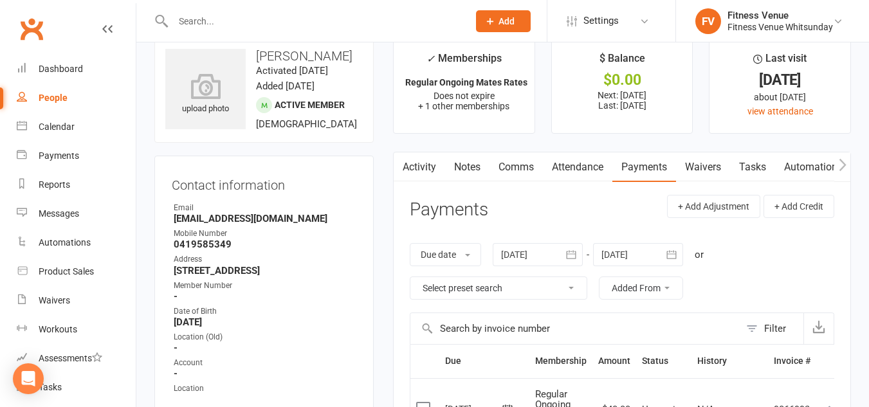
scroll to position [0, 0]
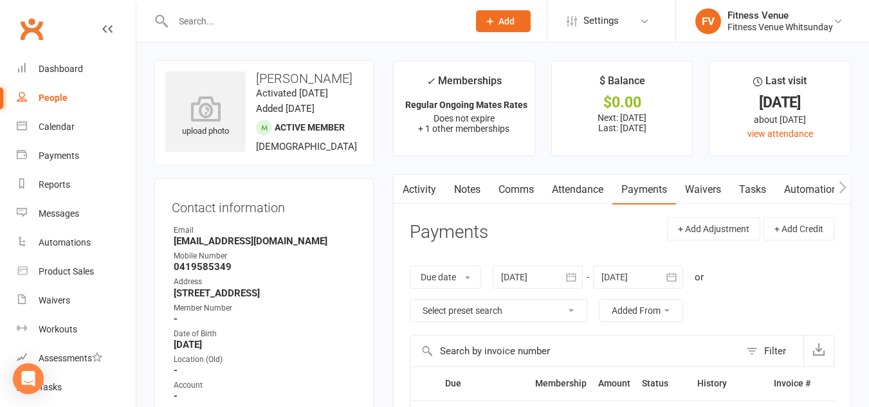
click at [848, 183] on button "button" at bounding box center [843, 189] width 16 height 29
click at [848, 182] on button "button" at bounding box center [843, 189] width 16 height 29
click at [805, 196] on link "Access Control" at bounding box center [833, 190] width 86 height 30
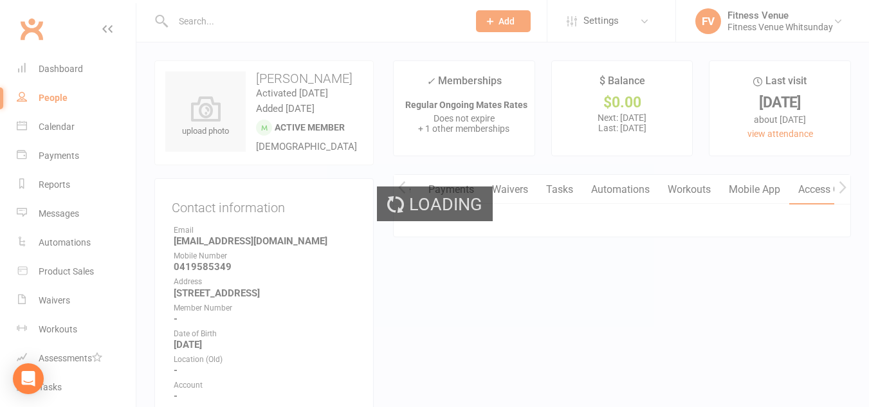
scroll to position [0, 194]
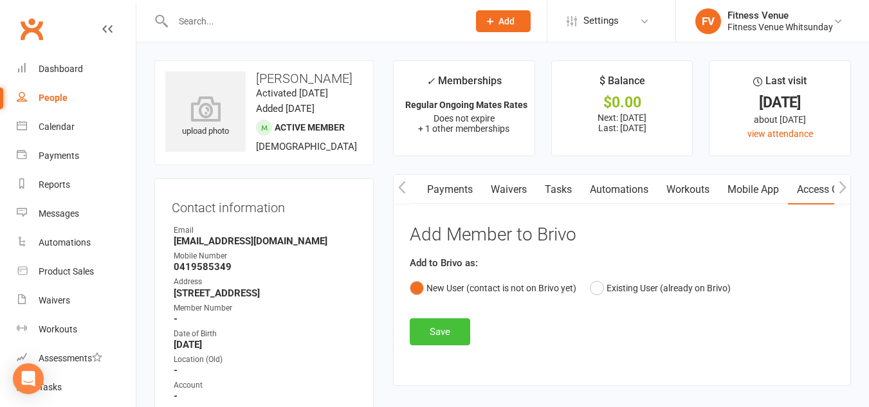
click at [449, 329] on button "Save" at bounding box center [440, 332] width 60 height 27
click at [209, 247] on strong "sales@apack.net.au" at bounding box center [265, 242] width 183 height 12
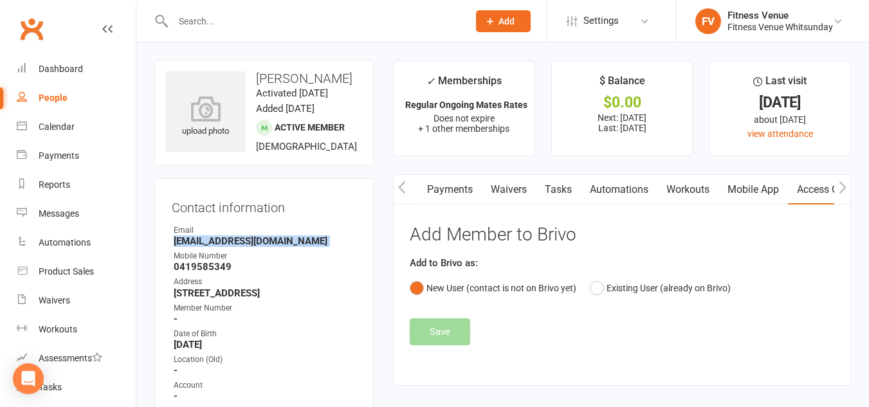
click at [209, 247] on strong "sales@apack.net.au" at bounding box center [265, 242] width 183 height 12
copy render-form-field "sales@apack.net.au"
click at [62, 129] on div "Calendar" at bounding box center [57, 127] width 36 height 10
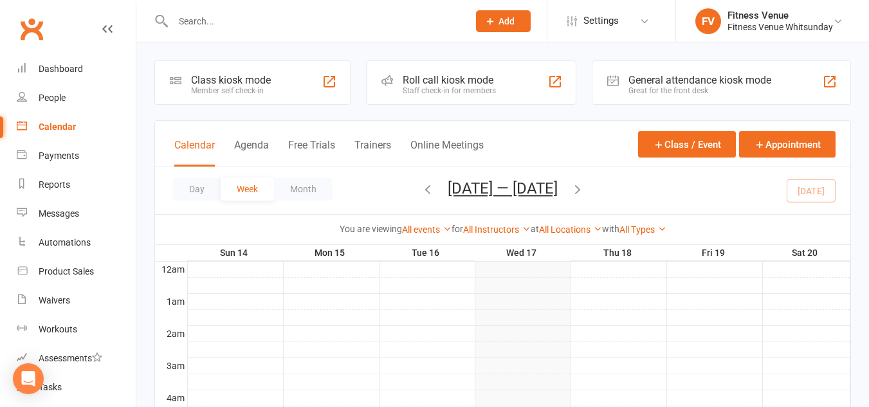
click at [675, 77] on div "General attendance kiosk mode" at bounding box center [700, 80] width 143 height 12
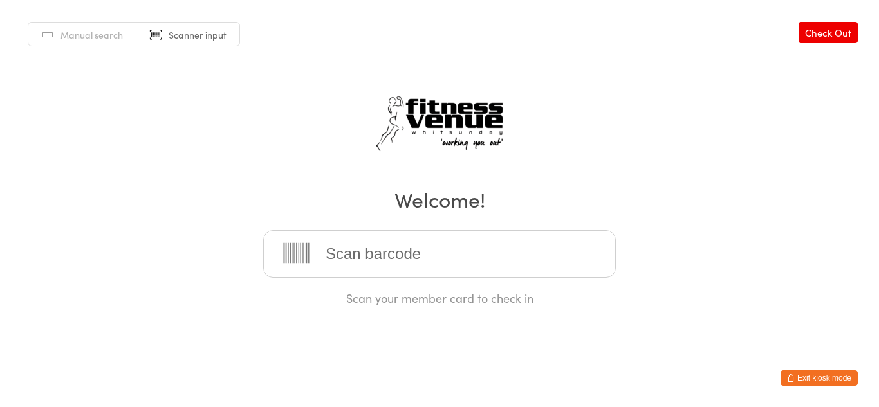
click at [391, 254] on input "search" at bounding box center [439, 254] width 353 height 48
click at [817, 375] on button "Exit kiosk mode" at bounding box center [819, 378] width 77 height 15
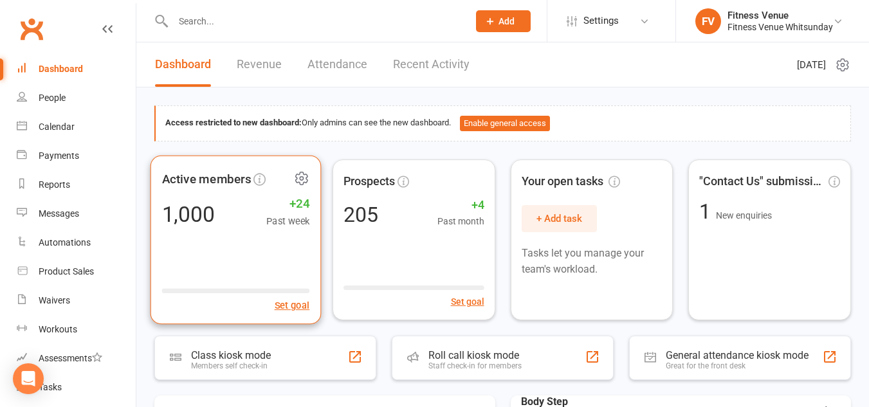
click at [257, 236] on div "Active members 1,000 +24 Past week Set goal" at bounding box center [236, 239] width 171 height 169
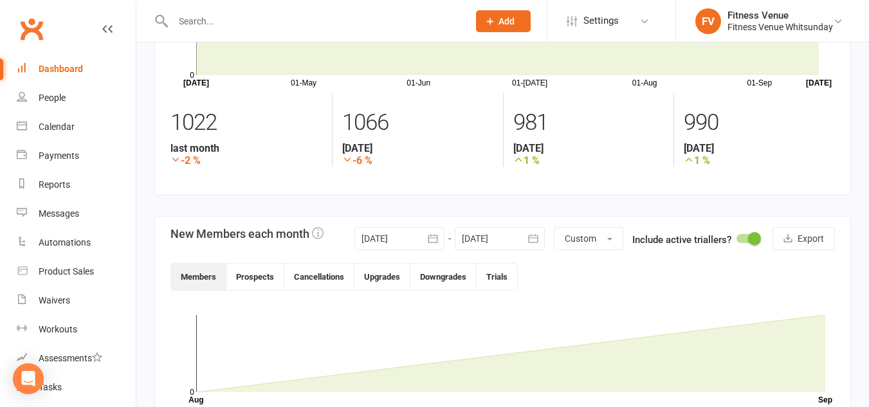
scroll to position [129, 0]
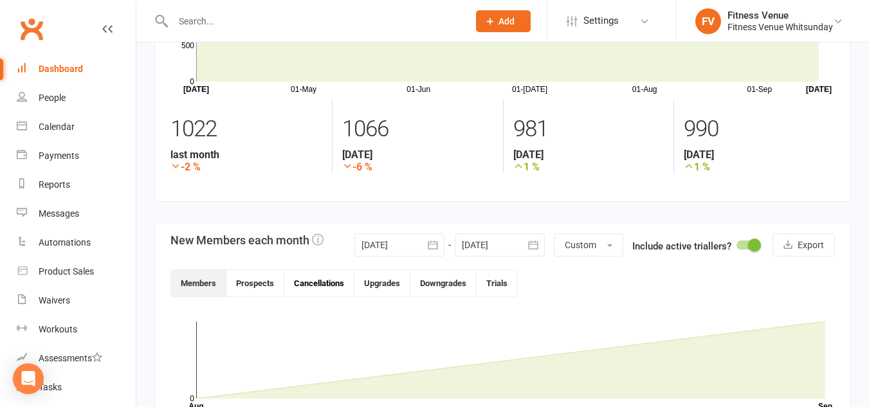
click at [331, 287] on button "Cancellations" at bounding box center [319, 283] width 70 height 26
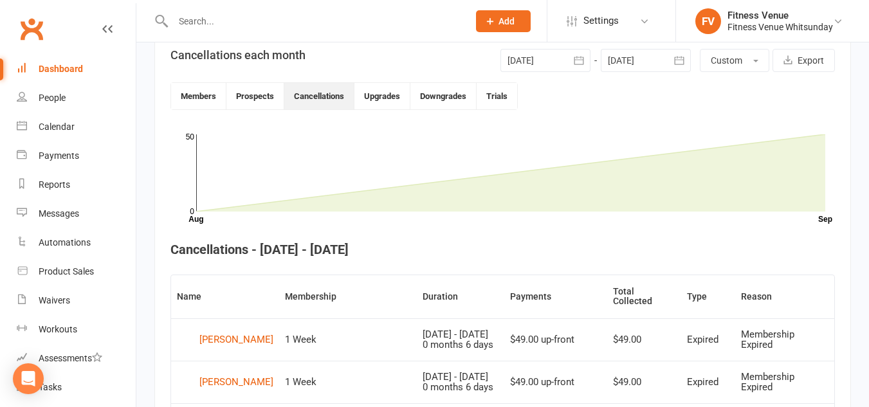
scroll to position [0, 0]
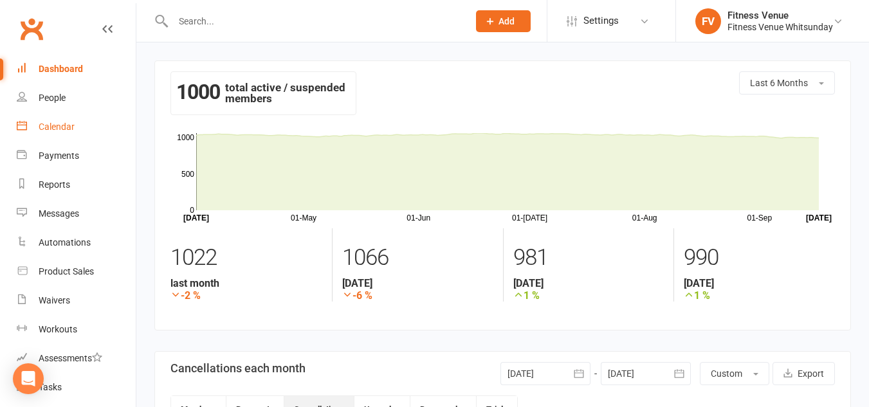
click at [60, 125] on div "Calendar" at bounding box center [57, 127] width 36 height 10
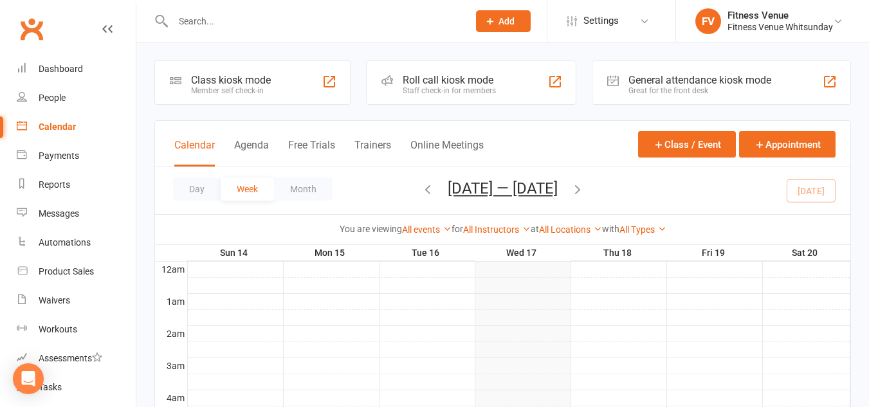
click at [647, 81] on div "General attendance kiosk mode" at bounding box center [700, 80] width 143 height 12
